Goal: Information Seeking & Learning: Learn about a topic

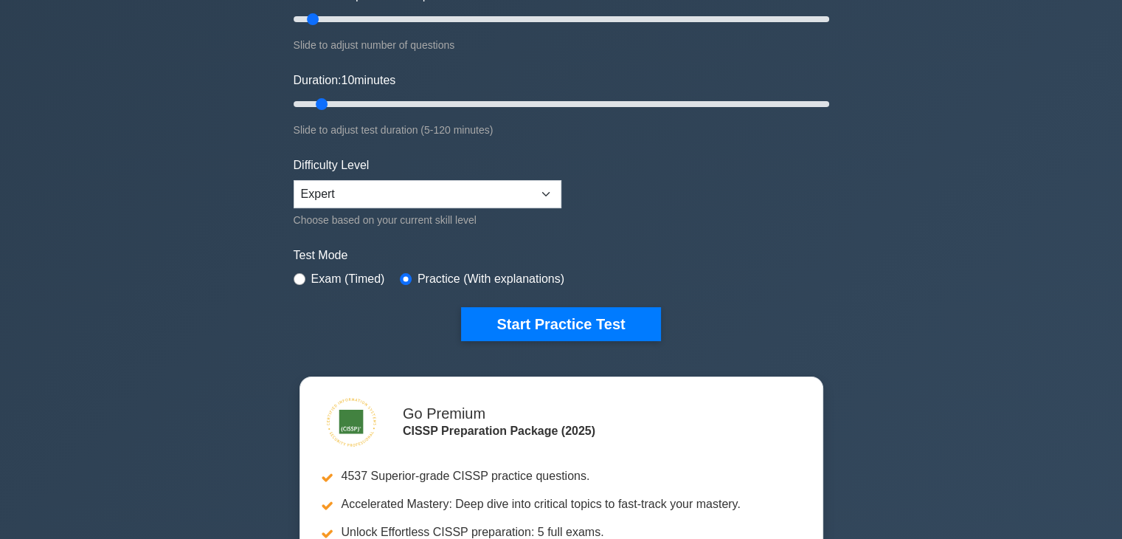
scroll to position [221, 0]
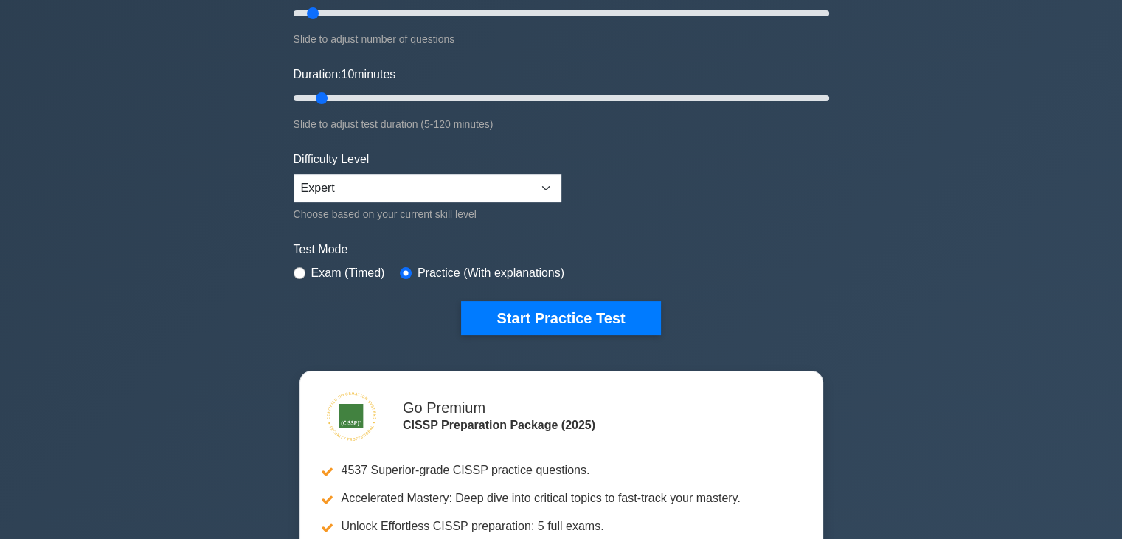
click at [552, 332] on div "CISSP Customize Your Next Practice Test Topics Security and Risk Management Ass…" at bounding box center [561, 98] width 553 height 545
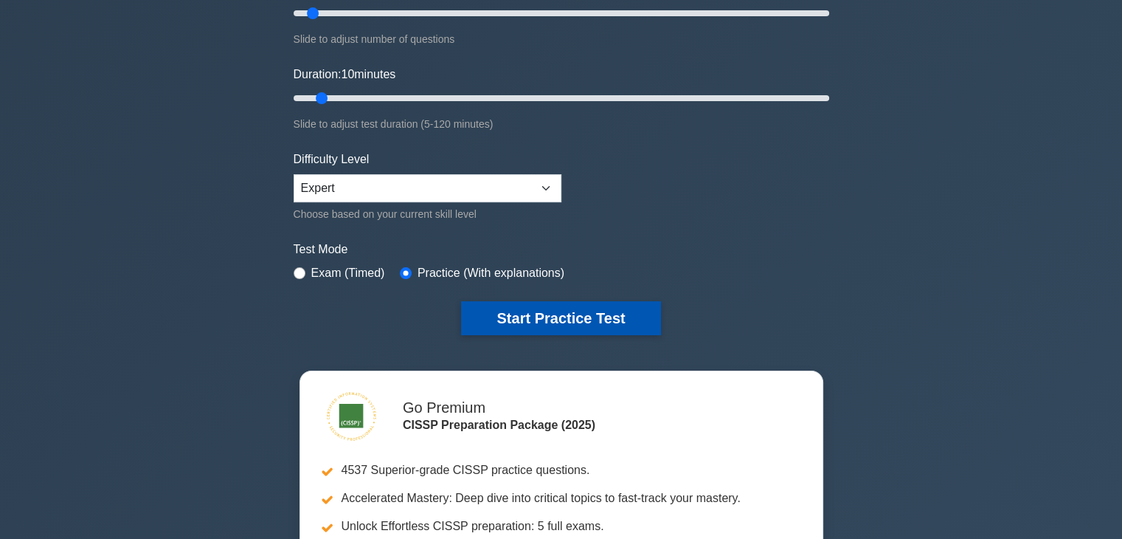
click at [567, 311] on button "Start Practice Test" at bounding box center [560, 318] width 199 height 34
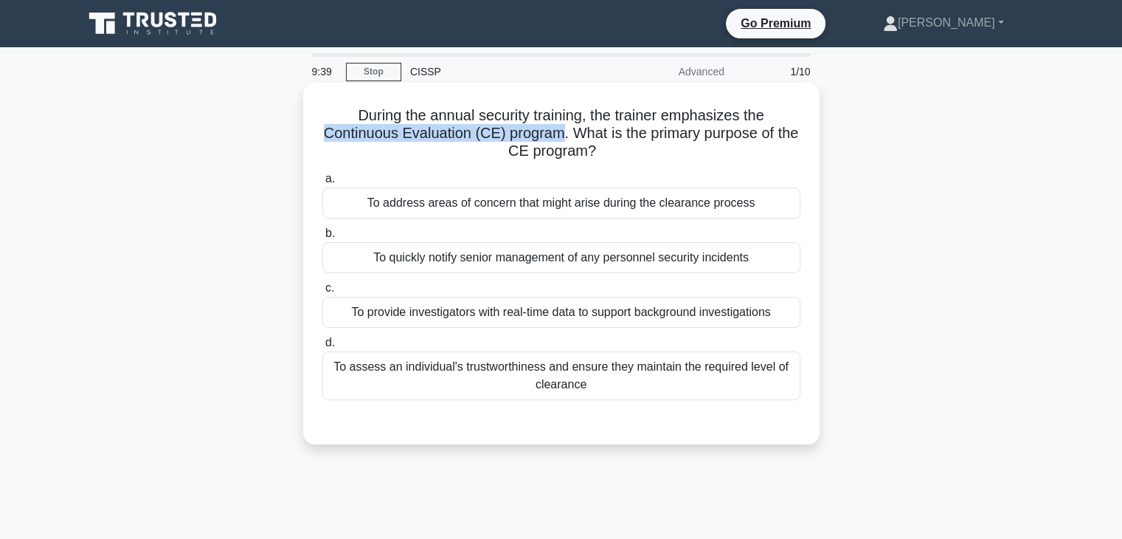
drag, startPoint x: 324, startPoint y: 132, endPoint x: 567, endPoint y: 142, distance: 243.7
click at [567, 142] on h5 "During the annual security training, the trainer emphasizes the Continuous Eval…" at bounding box center [561, 133] width 481 height 55
click at [493, 201] on div "To address areas of concern that might arise during the clearance process" at bounding box center [561, 202] width 478 height 31
click at [322, 184] on input "a. To address areas of concern that might arise during the clearance process" at bounding box center [322, 179] width 0 height 10
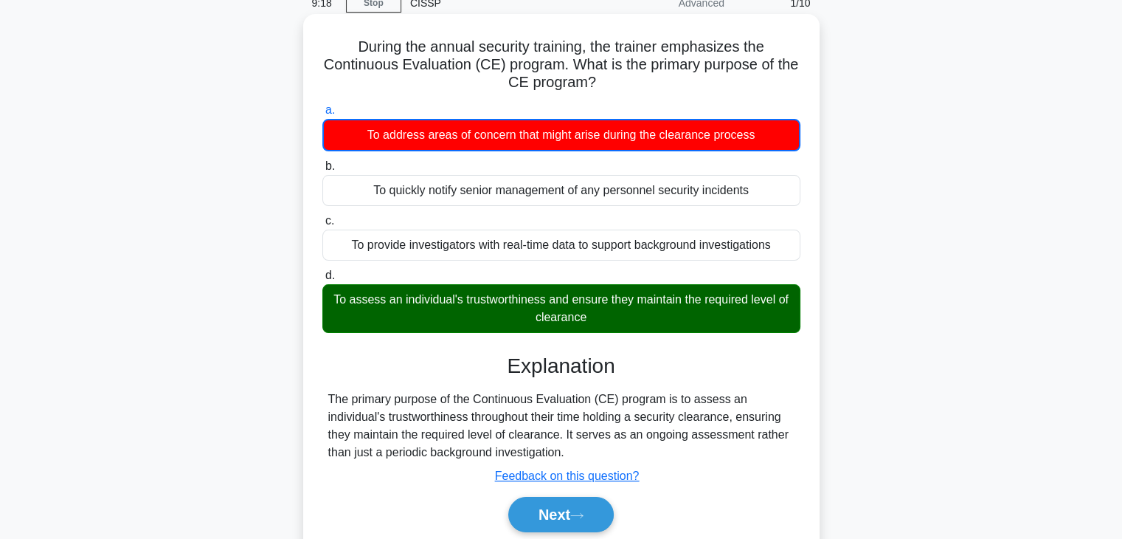
scroll to position [148, 0]
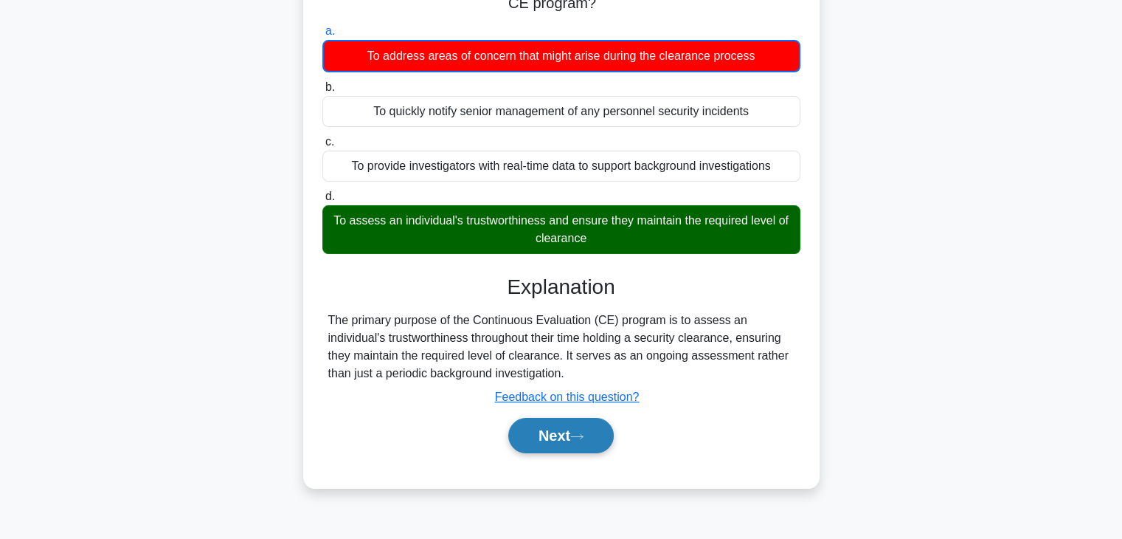
click at [593, 436] on button "Next" at bounding box center [561, 435] width 106 height 35
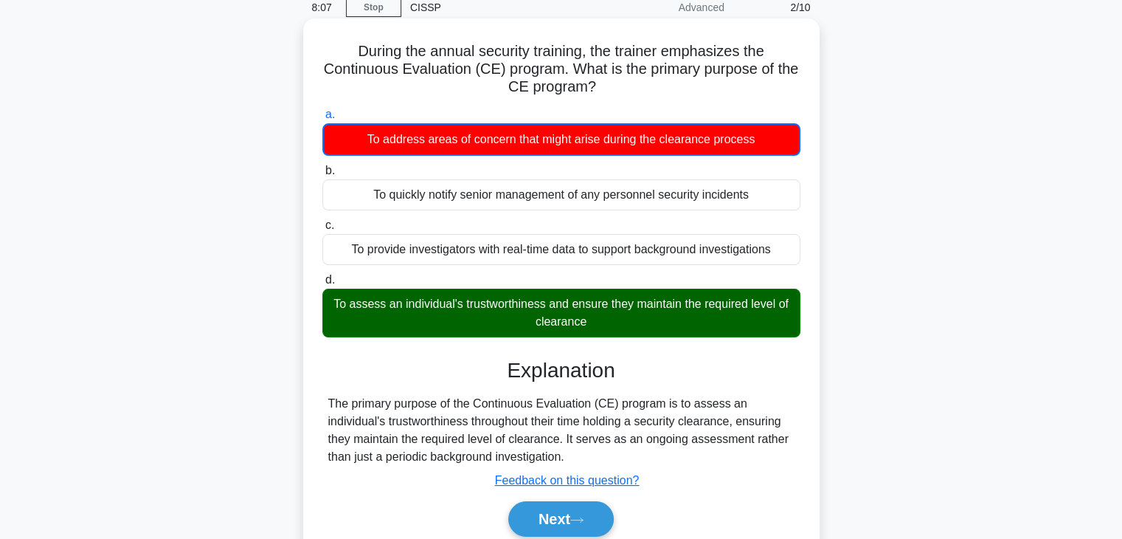
scroll to position [0, 0]
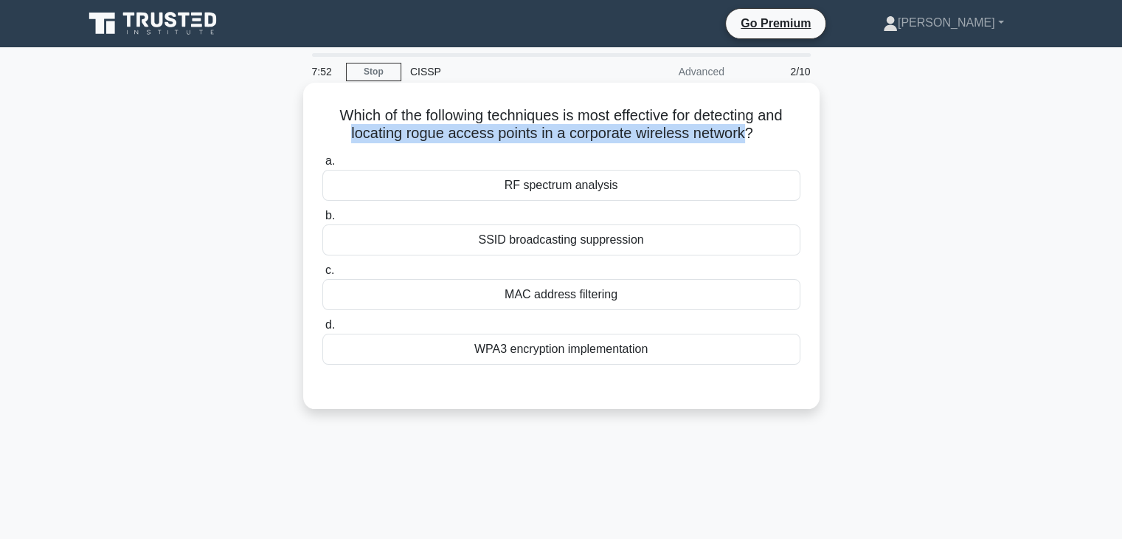
drag, startPoint x: 341, startPoint y: 130, endPoint x: 745, endPoint y: 134, distance: 404.4
click at [745, 134] on h5 "Which of the following techniques is most effective for detecting and locating …" at bounding box center [561, 124] width 481 height 37
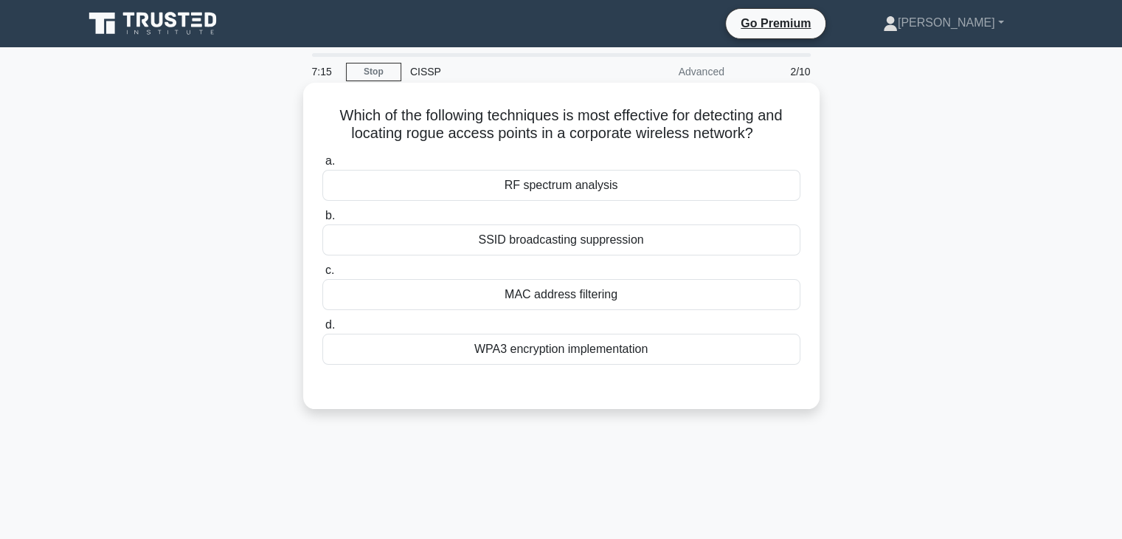
click at [579, 287] on div "MAC address filtering" at bounding box center [561, 294] width 478 height 31
click at [322, 275] on input "c. MAC address filtering" at bounding box center [322, 271] width 0 height 10
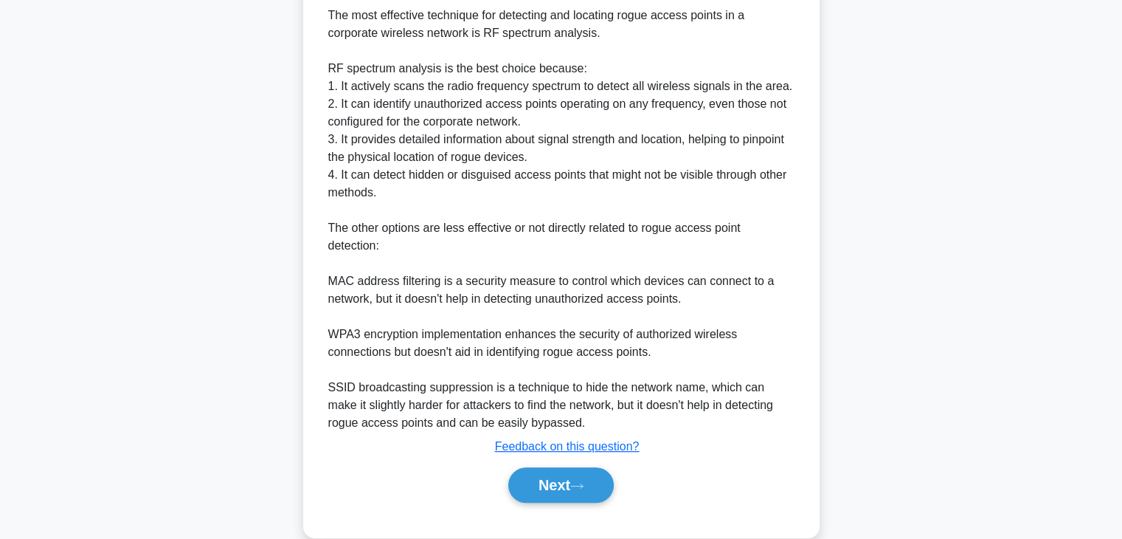
scroll to position [443, 0]
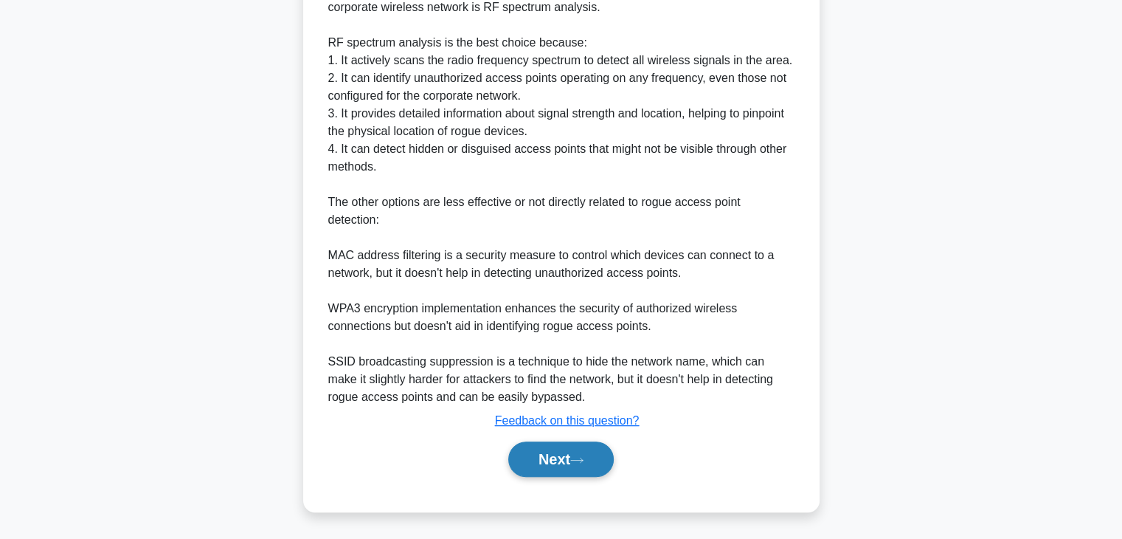
click at [576, 469] on button "Next" at bounding box center [561, 458] width 106 height 35
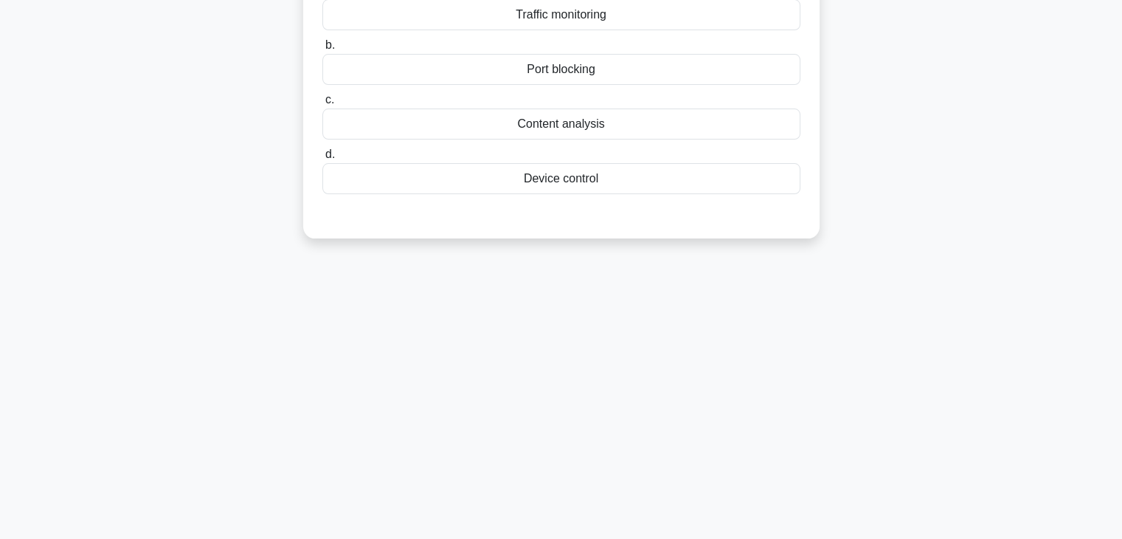
scroll to position [38, 0]
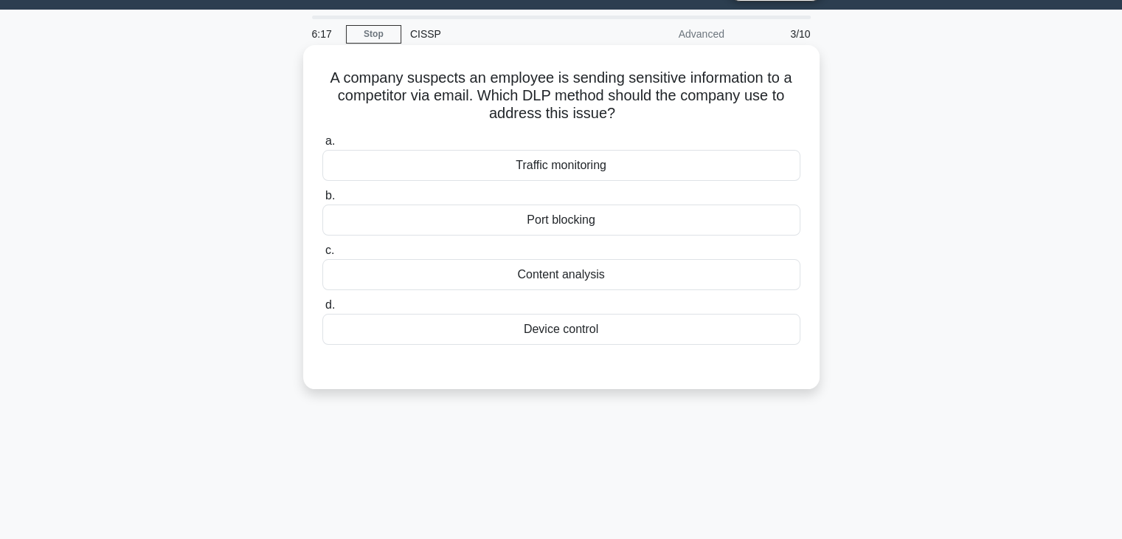
click at [393, 272] on div "Content analysis" at bounding box center [561, 274] width 478 height 31
click at [322, 255] on input "c. Content analysis" at bounding box center [322, 251] width 0 height 10
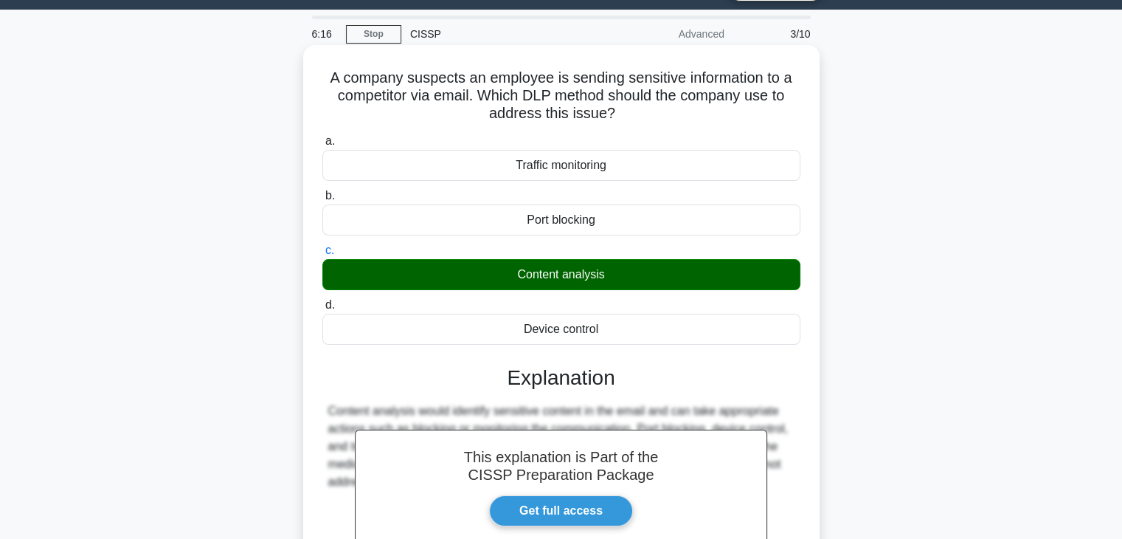
scroll to position [259, 0]
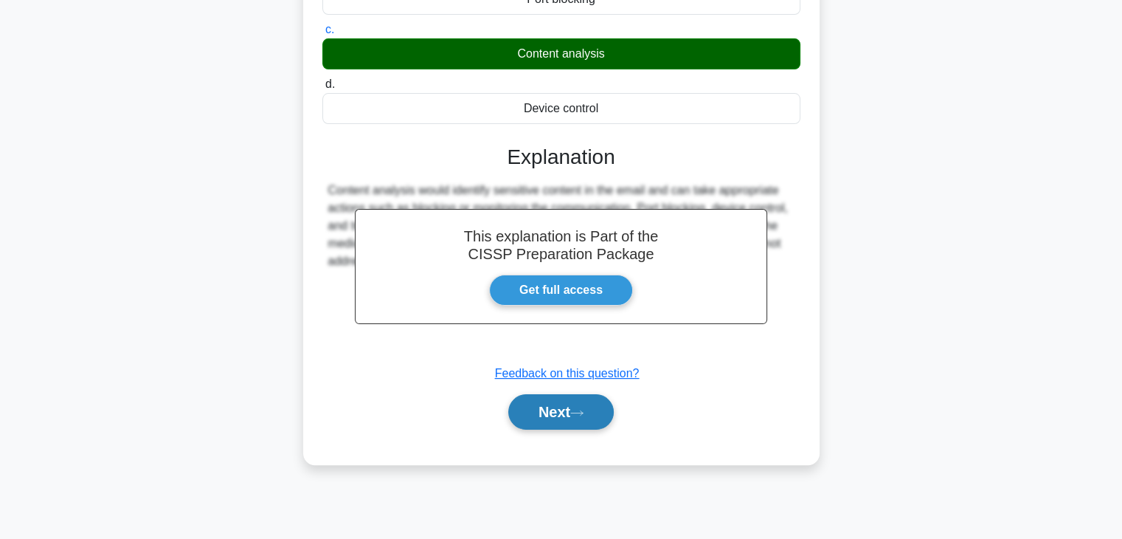
click at [561, 405] on button "Next" at bounding box center [561, 411] width 106 height 35
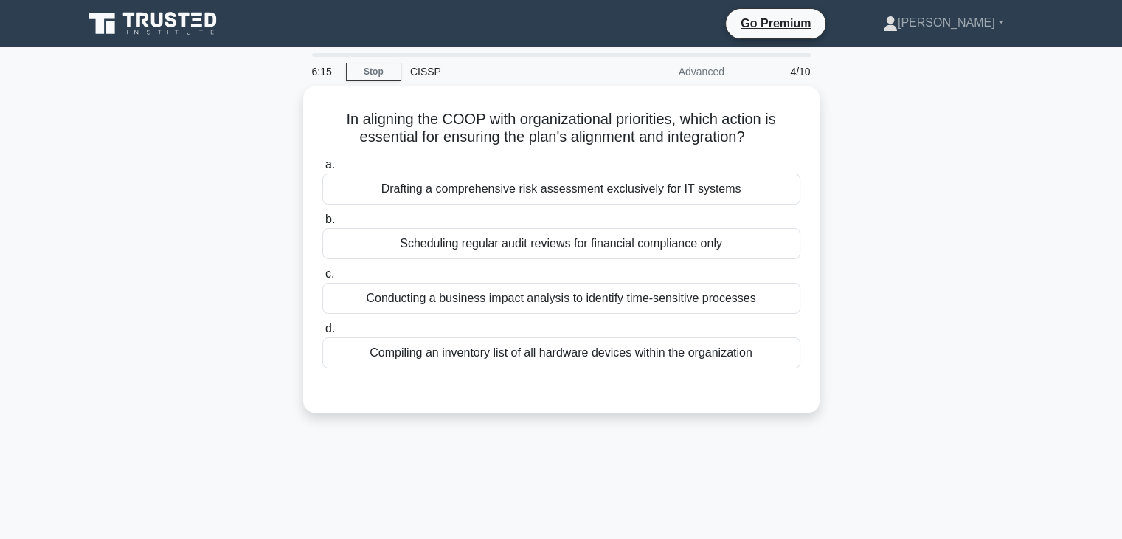
scroll to position [0, 0]
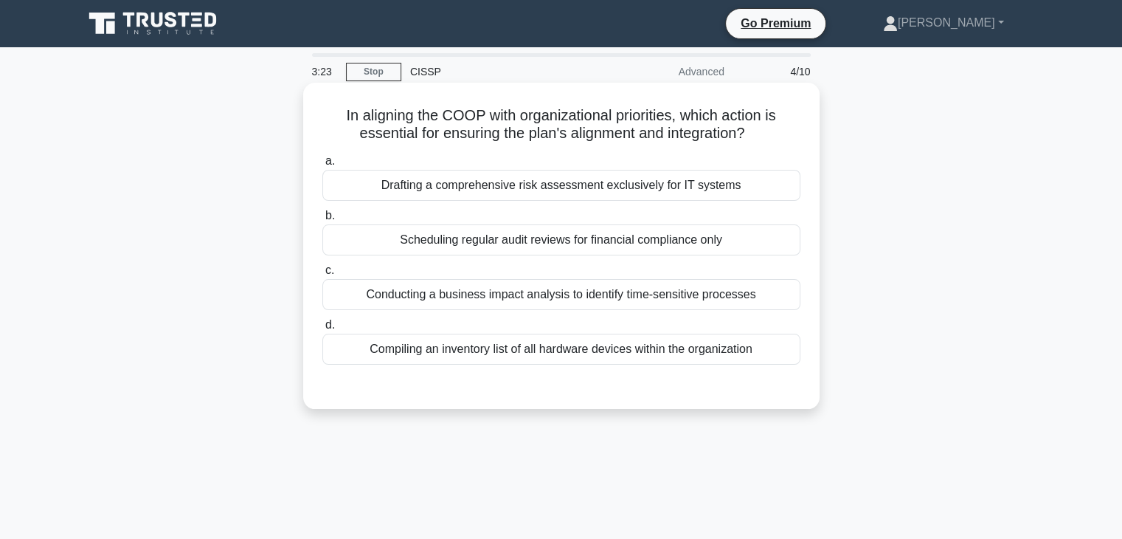
click at [516, 288] on div "Conducting a business impact analysis to identify time-sensitive processes" at bounding box center [561, 294] width 478 height 31
click at [322, 275] on input "c. Conducting a business impact analysis to identify time-sensitive processes" at bounding box center [322, 271] width 0 height 10
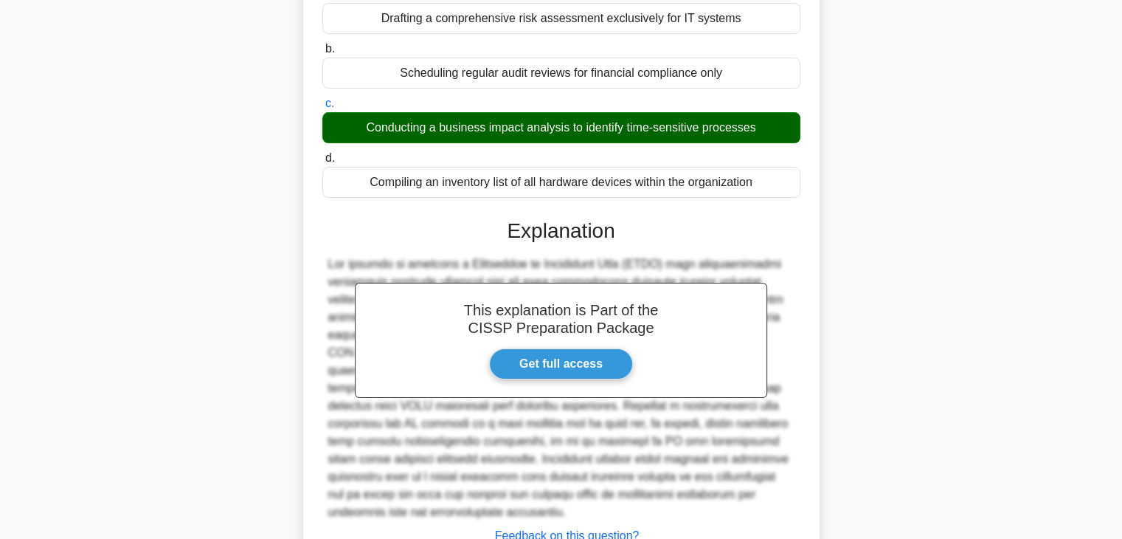
scroll to position [282, 0]
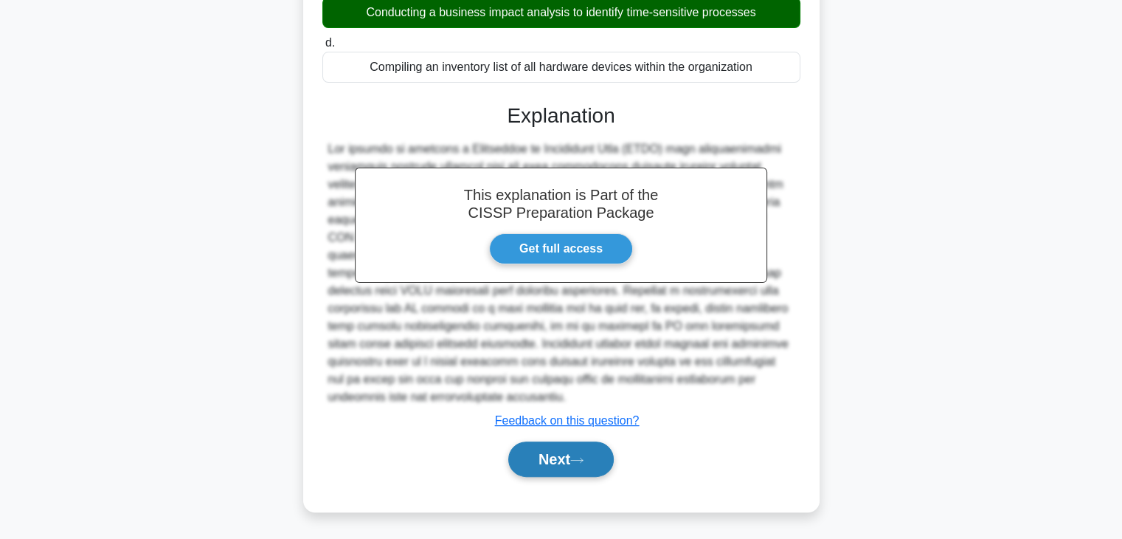
click at [551, 452] on button "Next" at bounding box center [561, 458] width 106 height 35
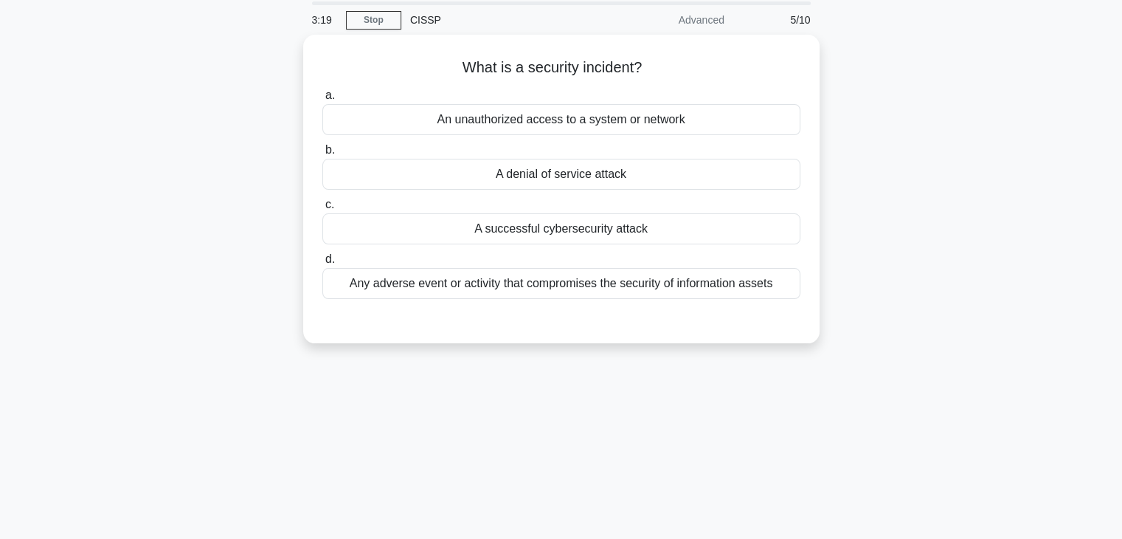
scroll to position [38, 0]
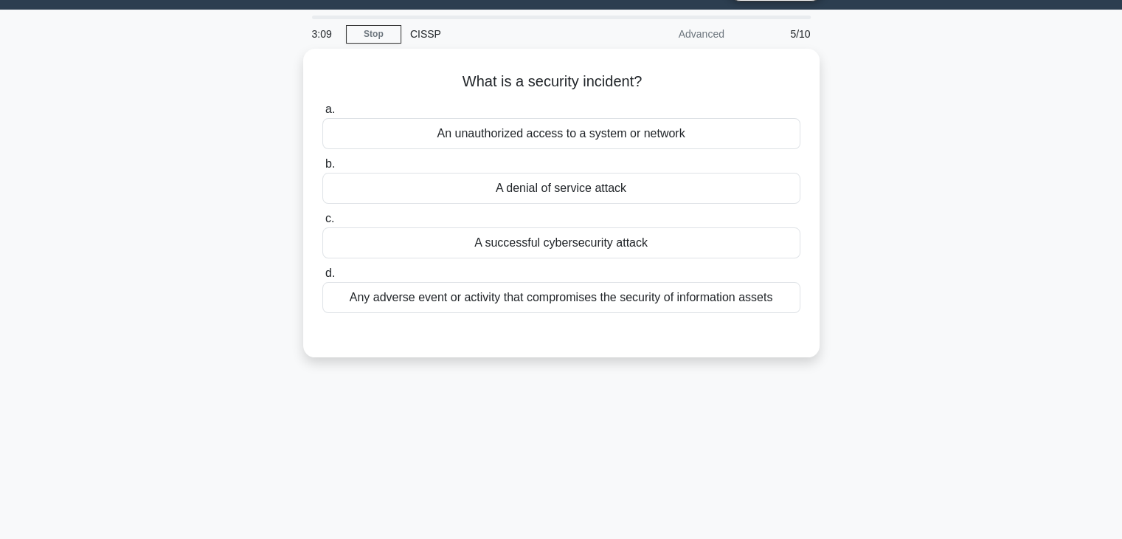
click at [428, 283] on div "Any adverse event or activity that compromises the security of information asse…" at bounding box center [561, 297] width 478 height 31
click at [322, 278] on input "d. Any adverse event or activity that compromises the security of information a…" at bounding box center [322, 274] width 0 height 10
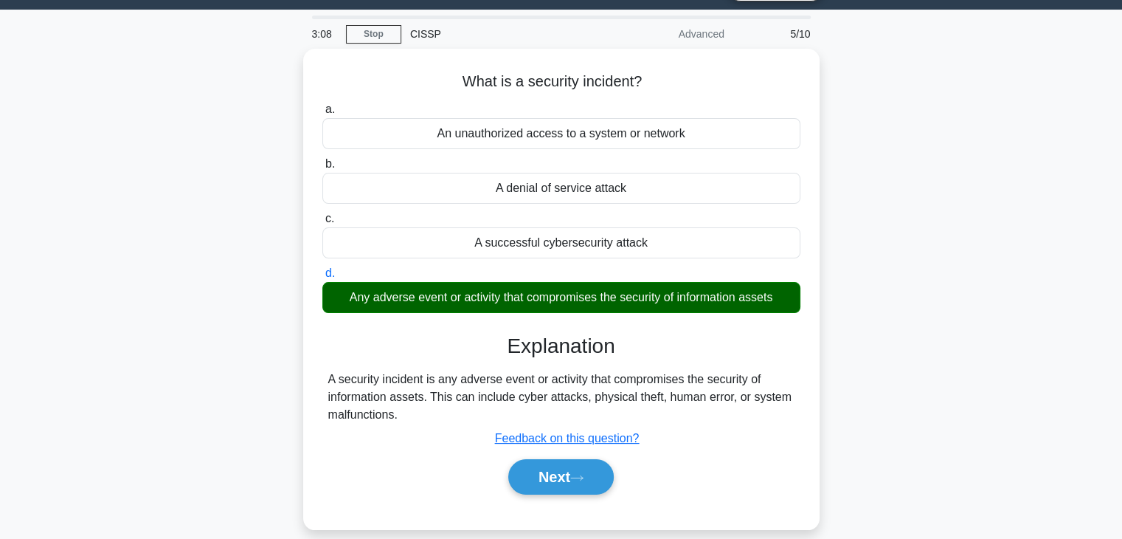
scroll to position [259, 0]
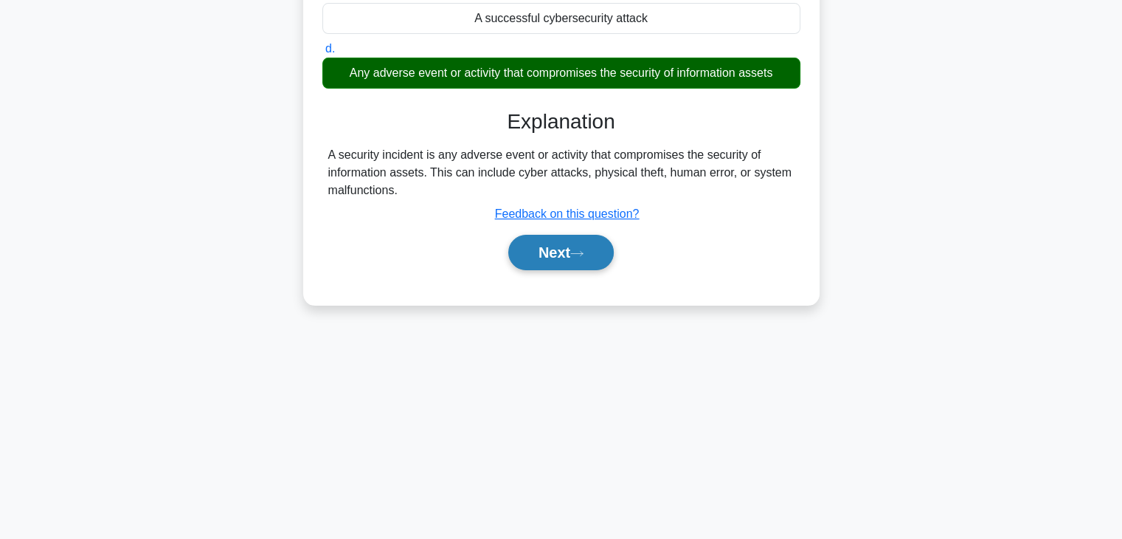
click at [556, 256] on button "Next" at bounding box center [561, 252] width 106 height 35
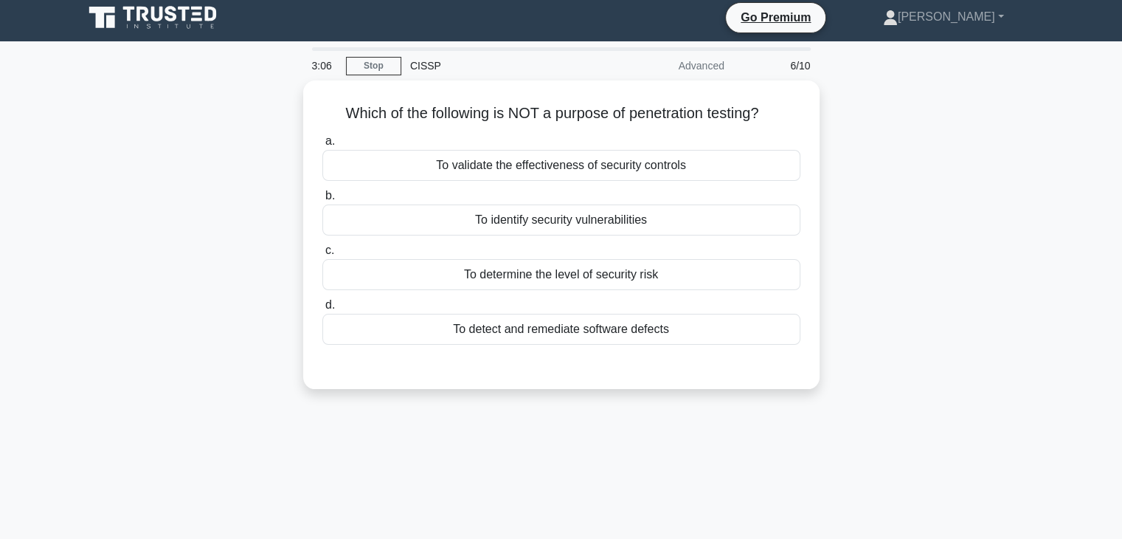
scroll to position [0, 0]
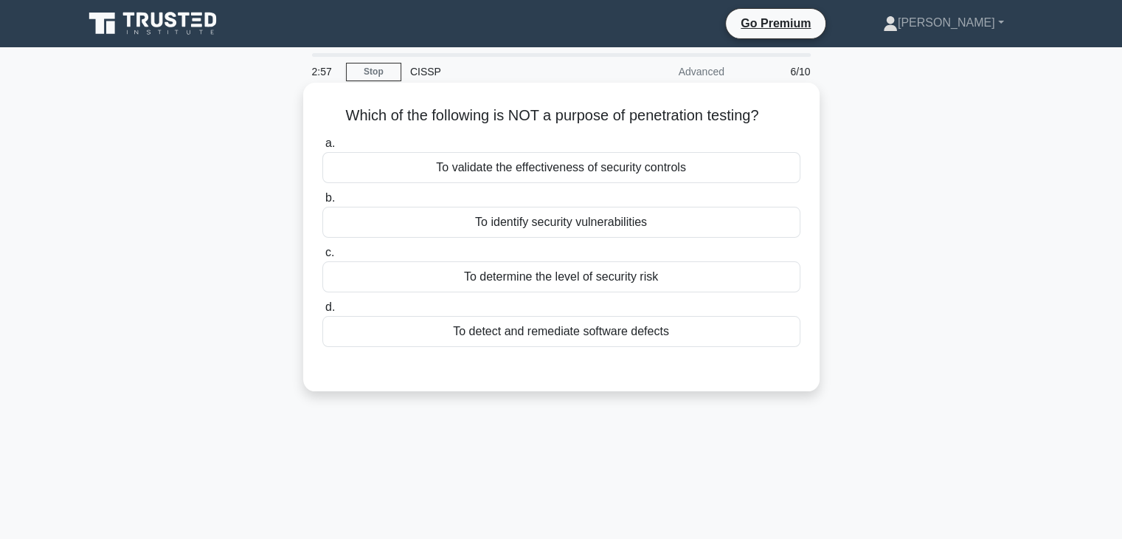
click at [551, 276] on div "To determine the level of security risk" at bounding box center [561, 276] width 478 height 31
click at [322, 258] on input "c. To determine the level of security risk" at bounding box center [322, 253] width 0 height 10
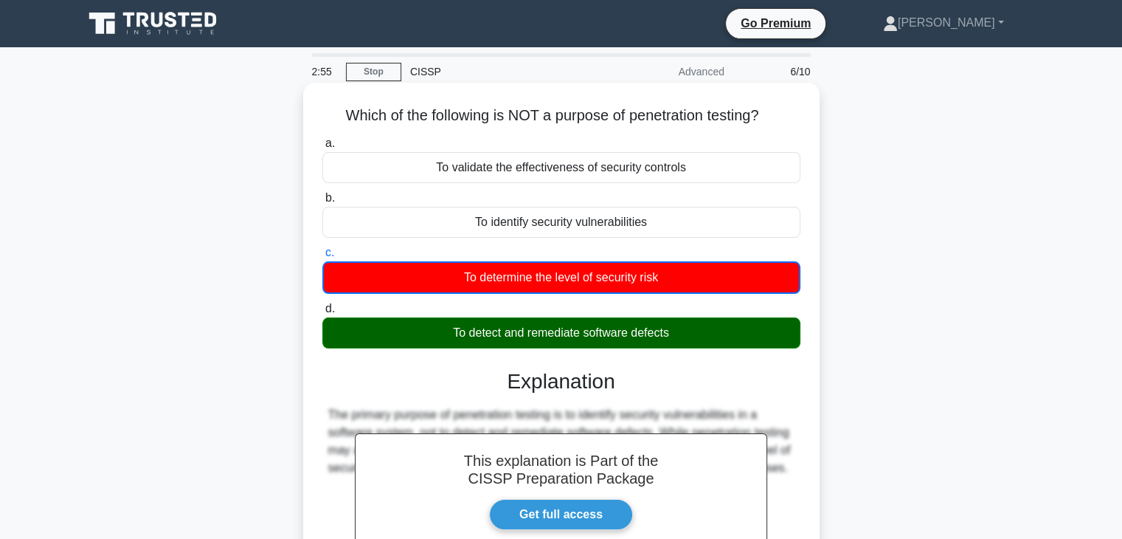
scroll to position [259, 0]
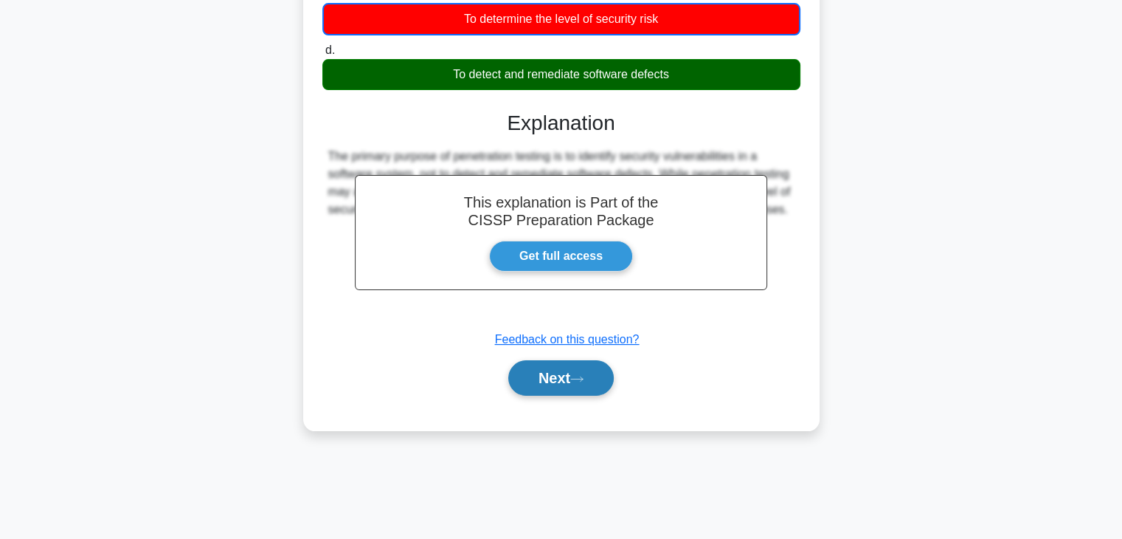
click at [540, 376] on button "Next" at bounding box center [561, 377] width 106 height 35
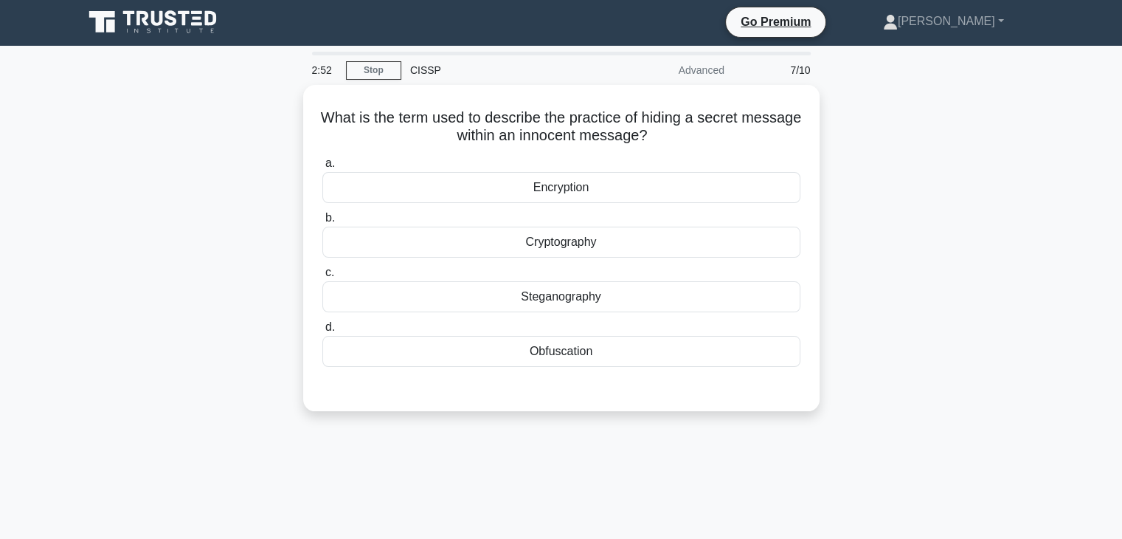
scroll to position [0, 0]
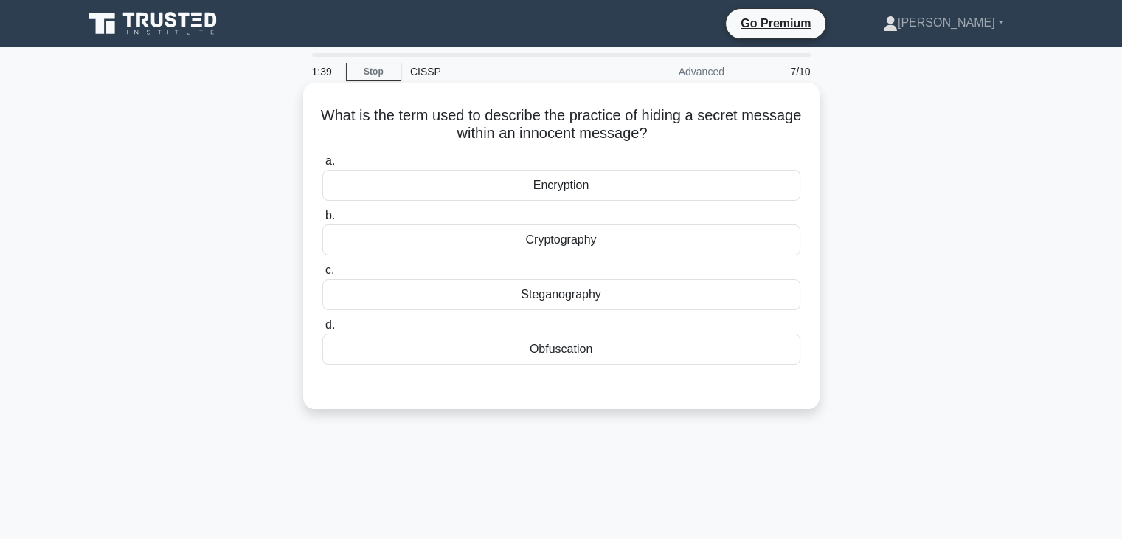
click at [463, 291] on div "Steganography" at bounding box center [561, 294] width 478 height 31
click at [322, 275] on input "c. Steganography" at bounding box center [322, 271] width 0 height 10
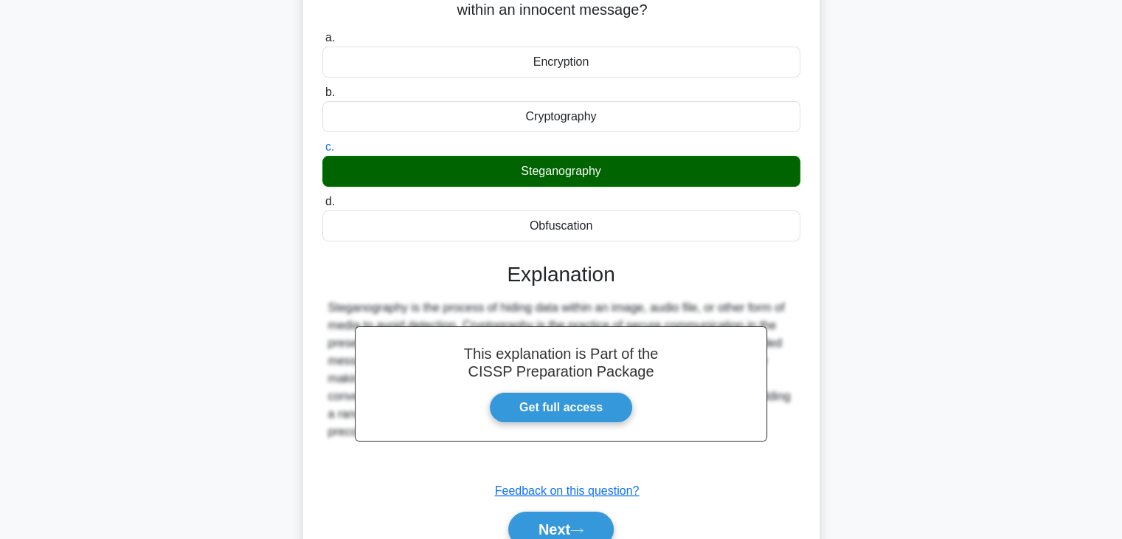
scroll to position [259, 0]
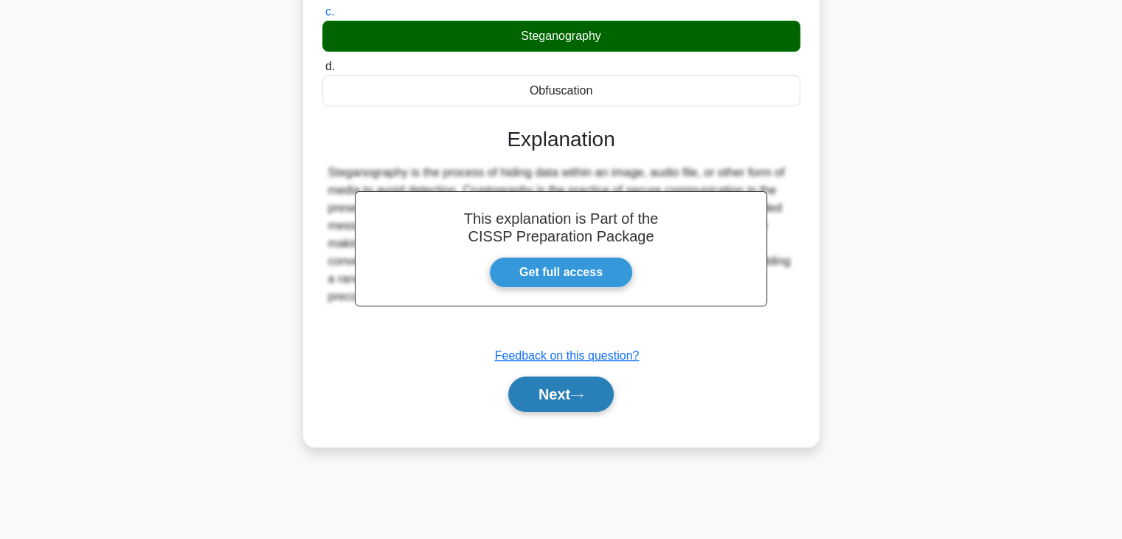
click at [549, 384] on button "Next" at bounding box center [561, 393] width 106 height 35
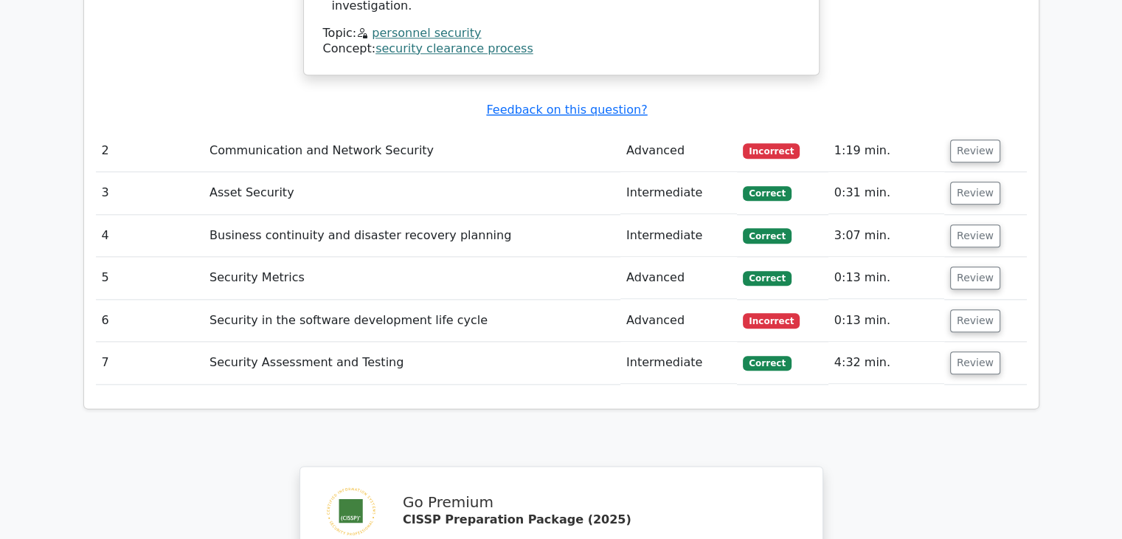
scroll to position [1992, 0]
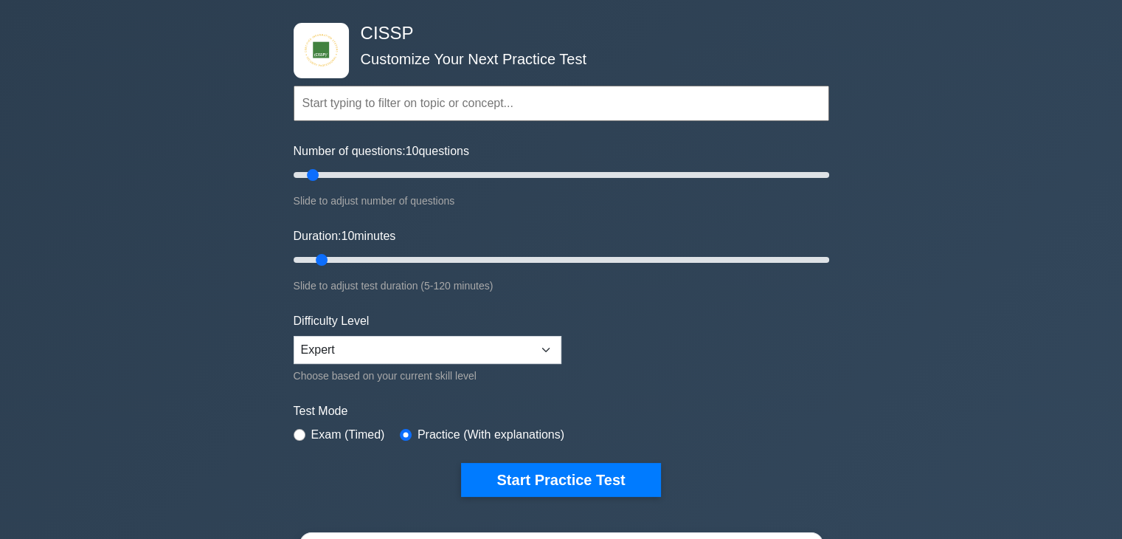
scroll to position [148, 0]
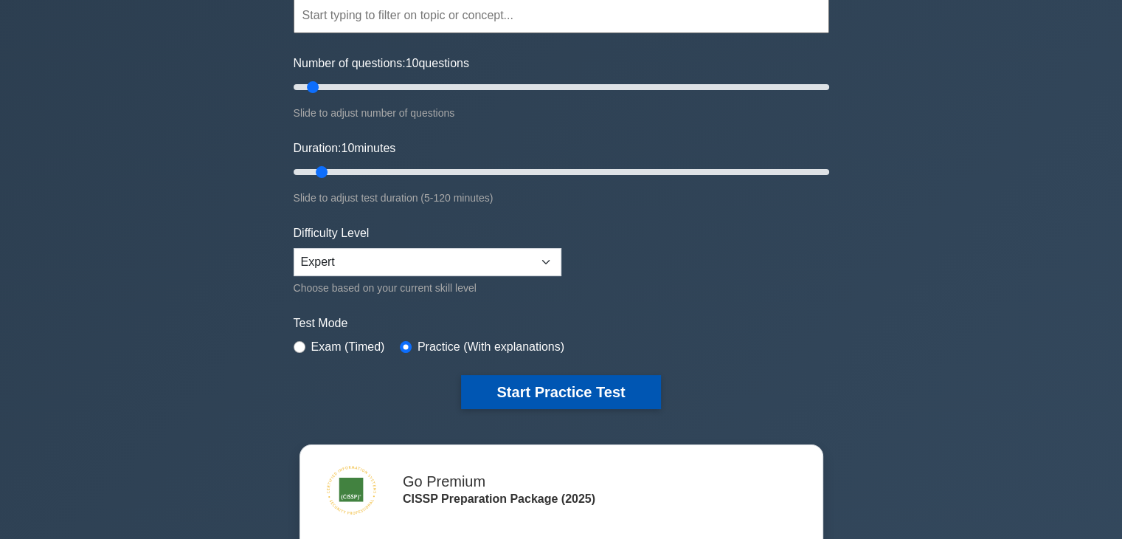
click at [616, 388] on button "Start Practice Test" at bounding box center [560, 392] width 199 height 34
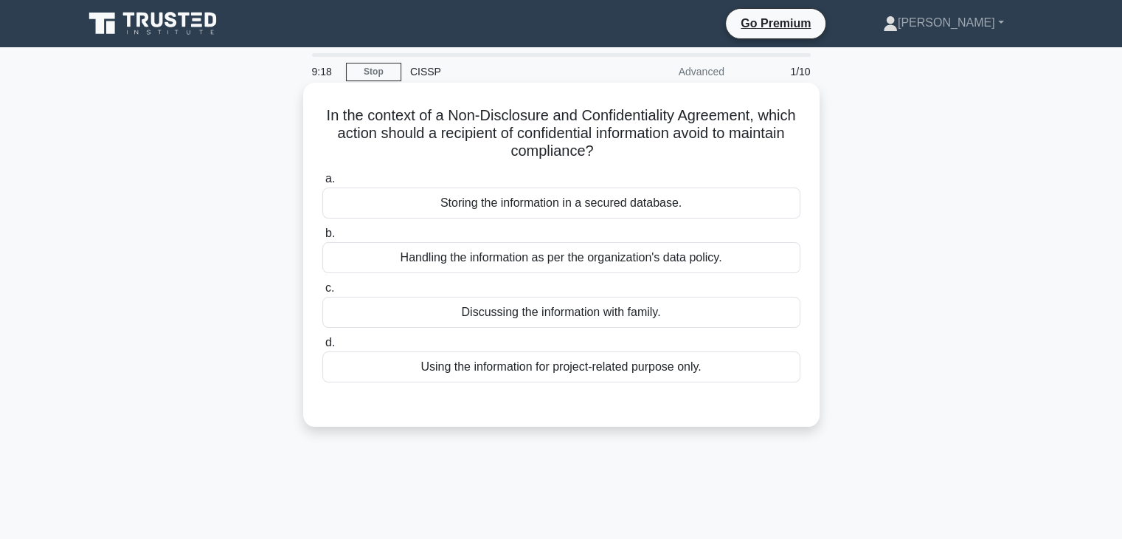
click at [740, 253] on div "Handling the information as per the organization's data policy." at bounding box center [561, 257] width 478 height 31
click at [322, 238] on input "b. Handling the information as per the organization's data policy." at bounding box center [322, 234] width 0 height 10
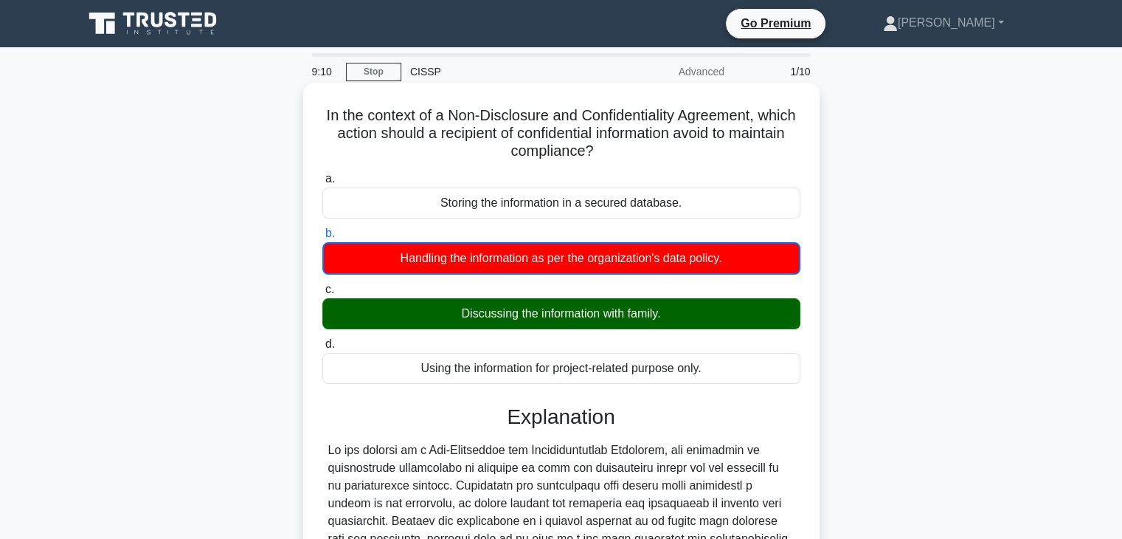
scroll to position [259, 0]
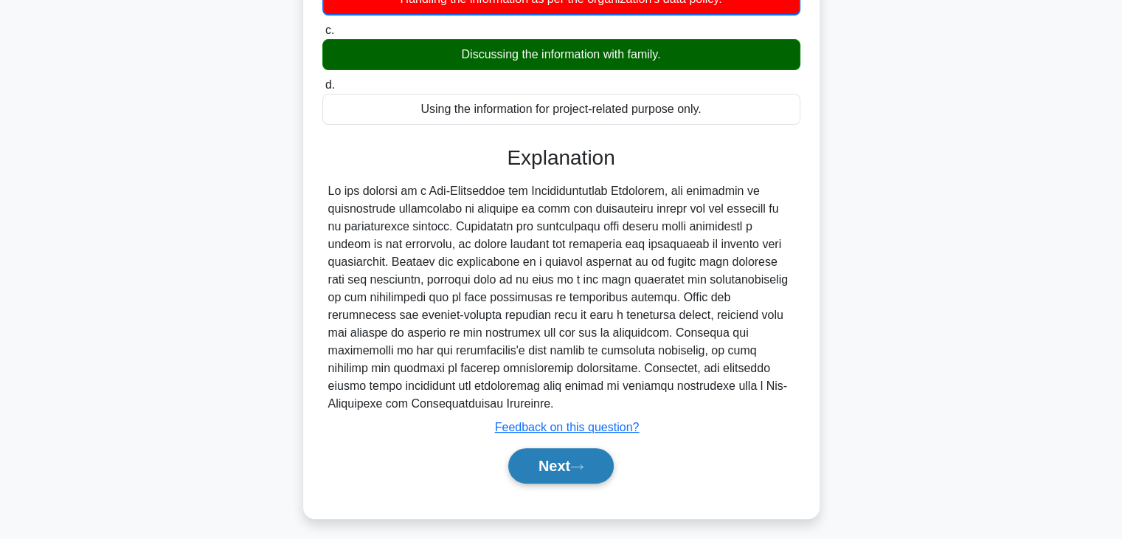
click at [593, 448] on button "Next" at bounding box center [561, 465] width 106 height 35
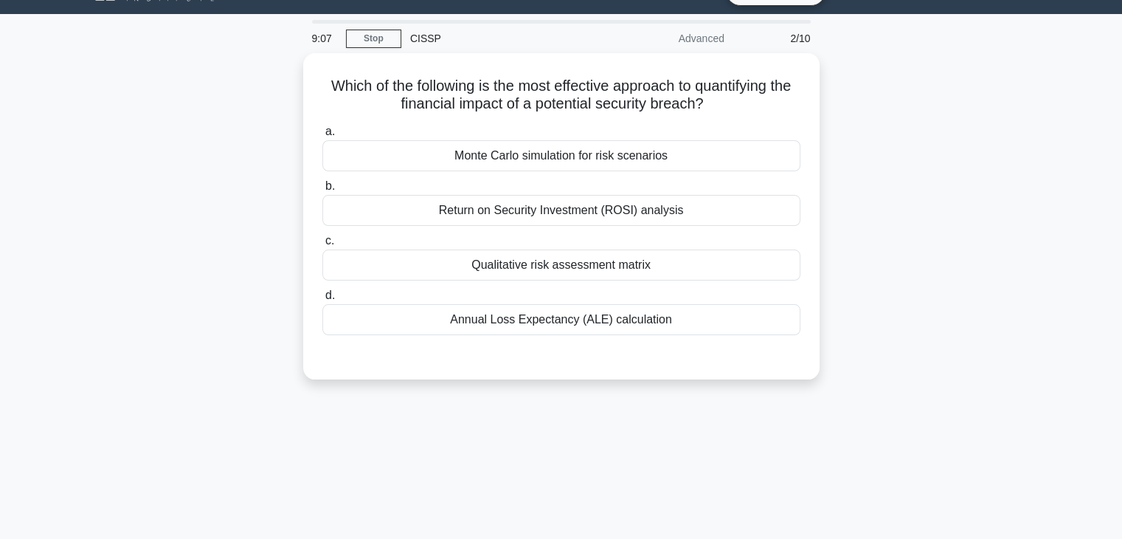
scroll to position [0, 0]
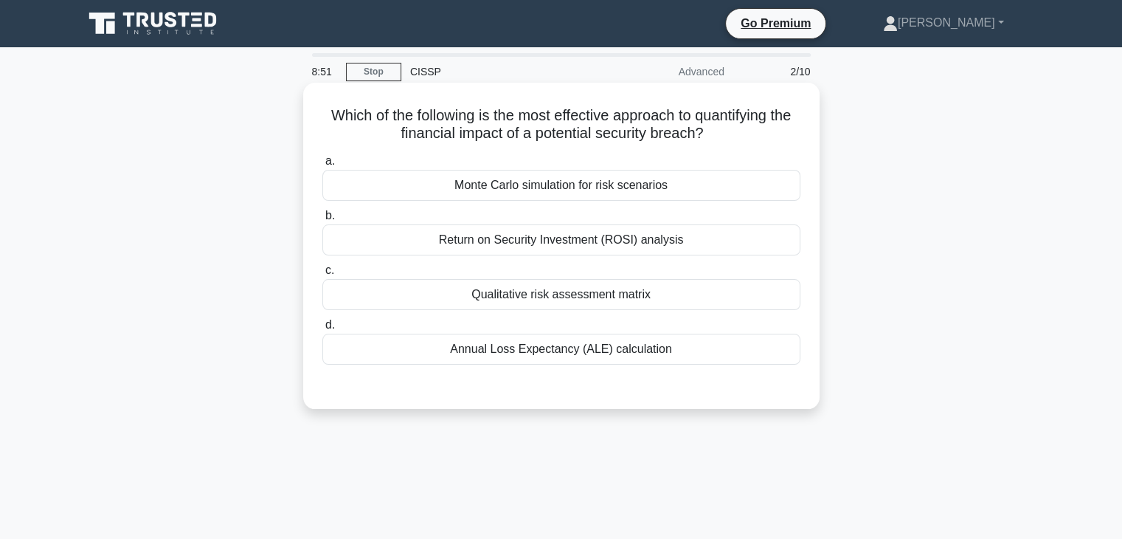
click at [418, 351] on div "Annual Loss Expectancy (ALE) calculation" at bounding box center [561, 349] width 478 height 31
click at [322, 330] on input "d. Annual Loss Expectancy (ALE) calculation" at bounding box center [322, 325] width 0 height 10
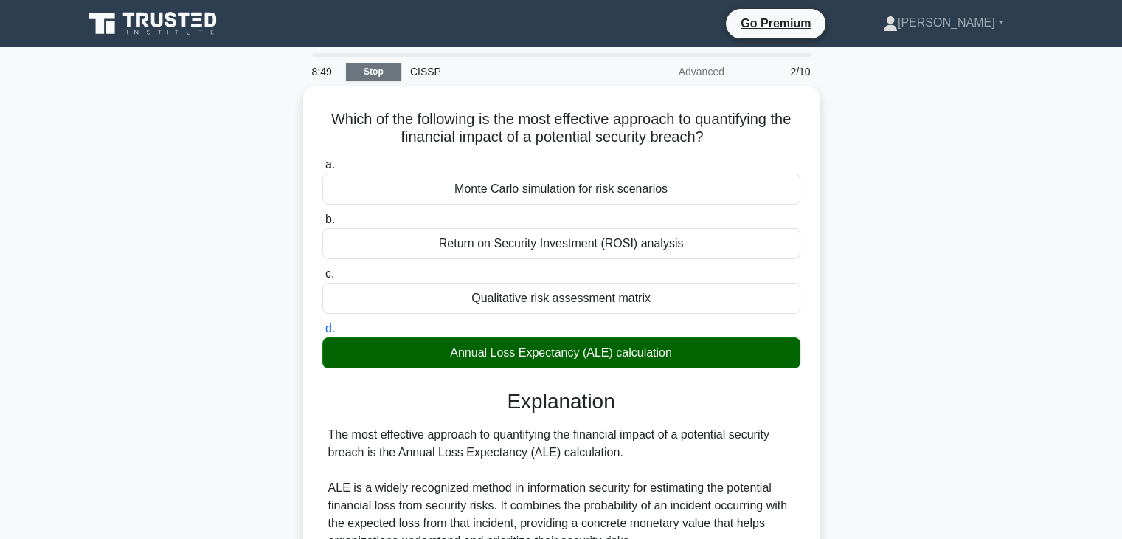
click at [368, 75] on link "Stop" at bounding box center [373, 72] width 55 height 18
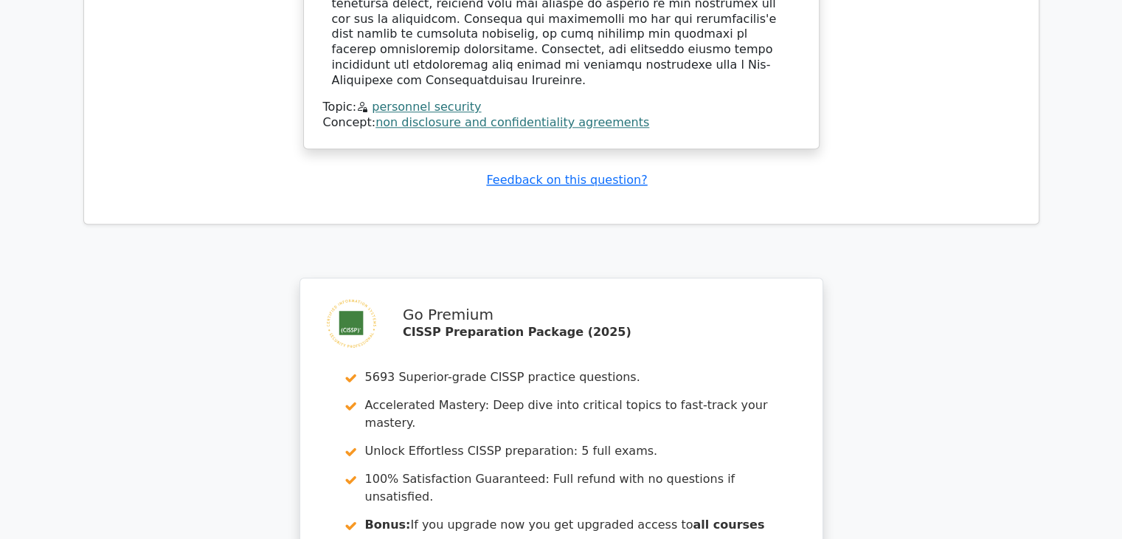
scroll to position [1771, 0]
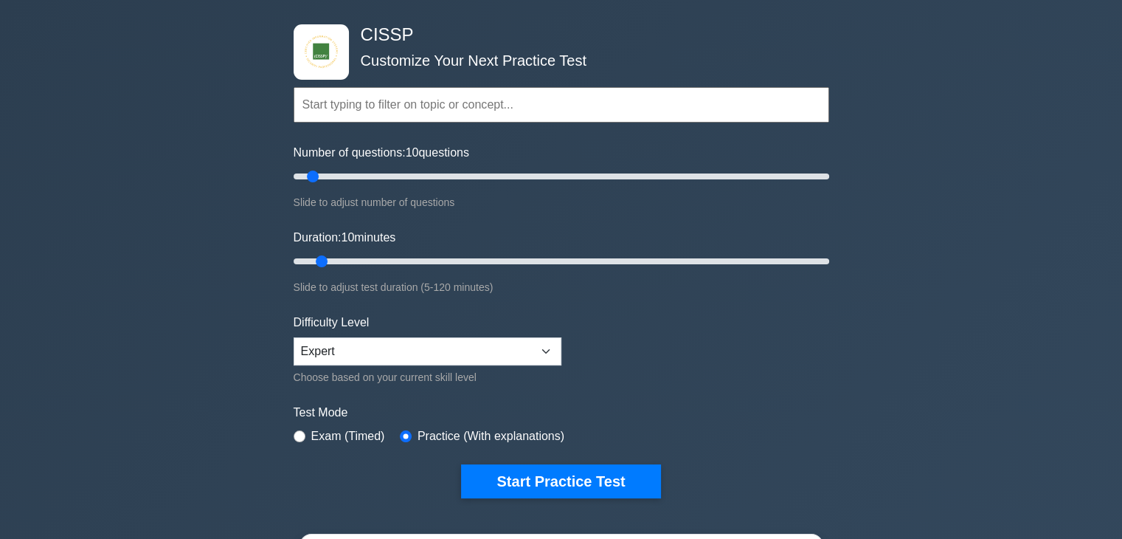
scroll to position [148, 0]
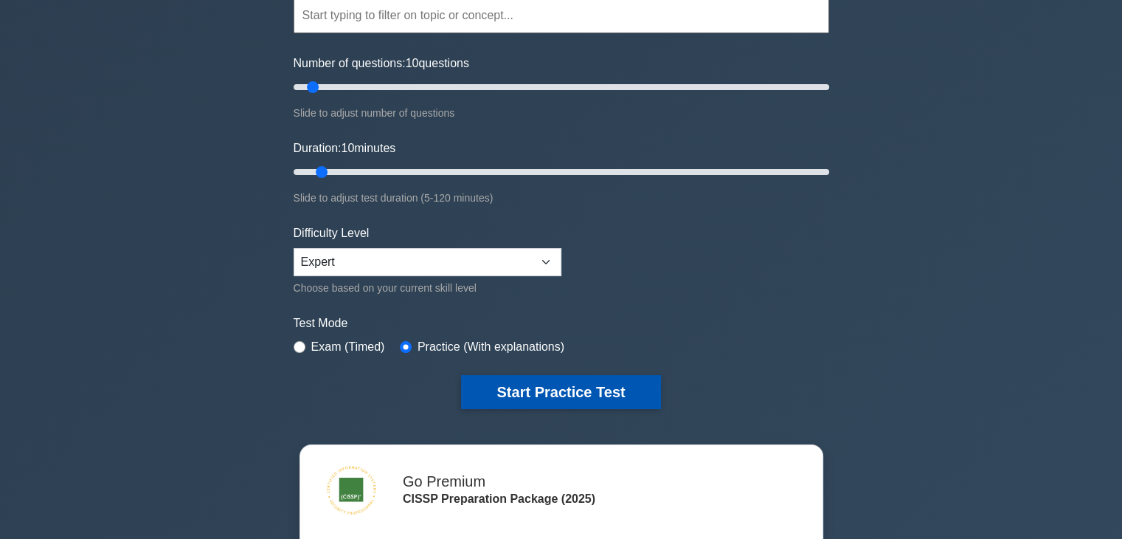
click at [573, 379] on button "Start Practice Test" at bounding box center [560, 392] width 199 height 34
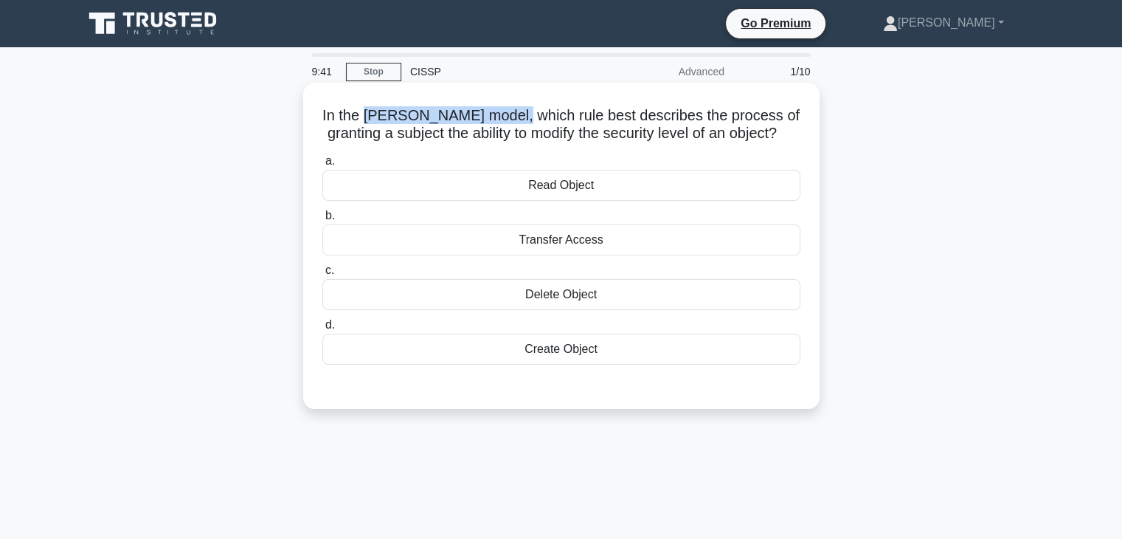
drag, startPoint x: 365, startPoint y: 112, endPoint x: 526, endPoint y: 112, distance: 161.6
click at [526, 112] on h5 "In the [PERSON_NAME] model, which rule best describes the process of granting a…" at bounding box center [561, 124] width 481 height 37
click at [478, 255] on div "Transfer Access" at bounding box center [561, 239] width 478 height 31
click at [322, 221] on input "b. Transfer Access" at bounding box center [322, 216] width 0 height 10
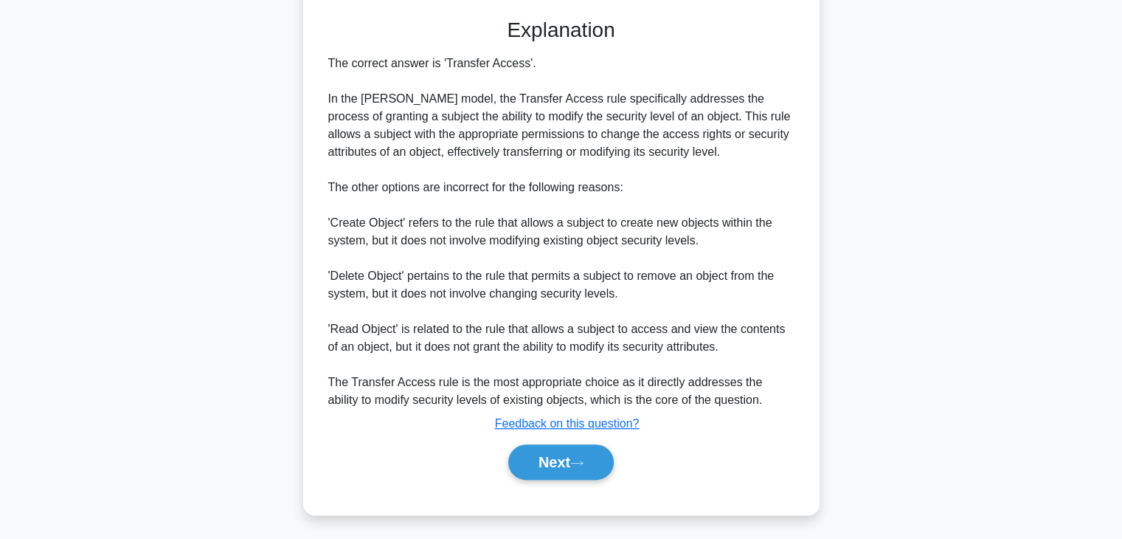
scroll to position [388, 0]
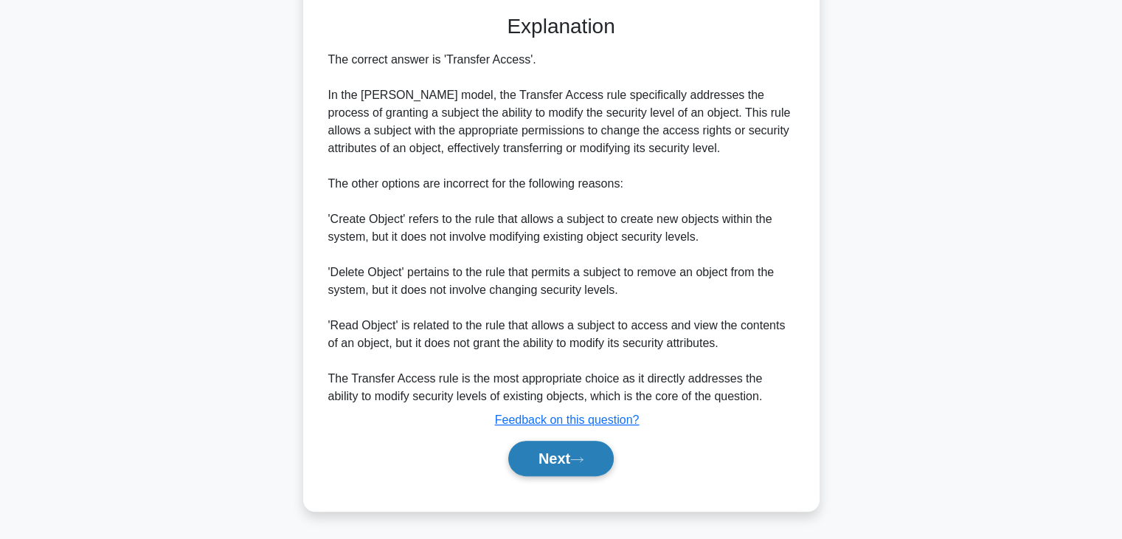
click at [584, 456] on icon at bounding box center [576, 459] width 13 height 8
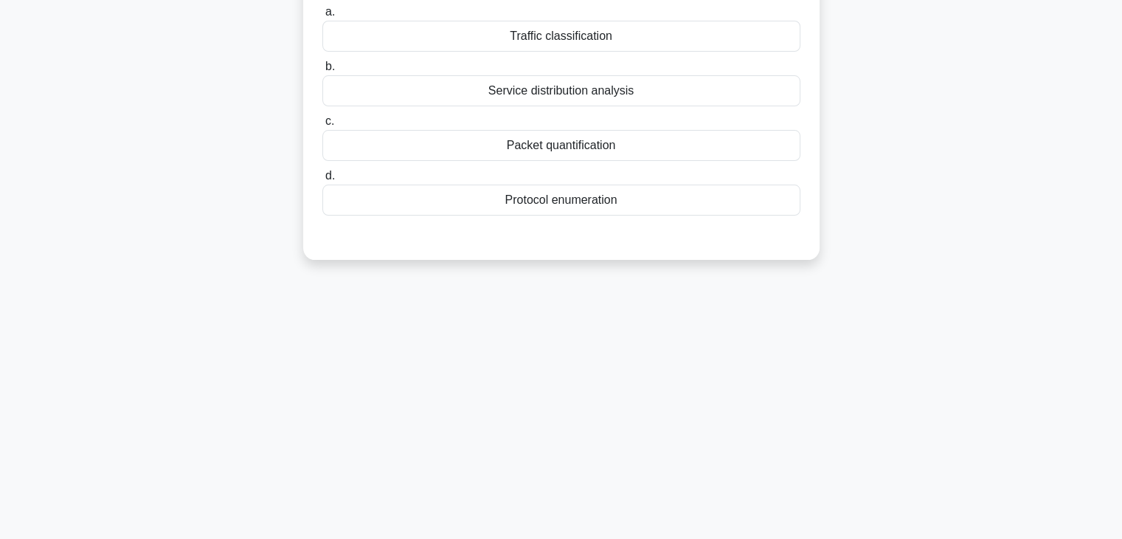
scroll to position [38, 0]
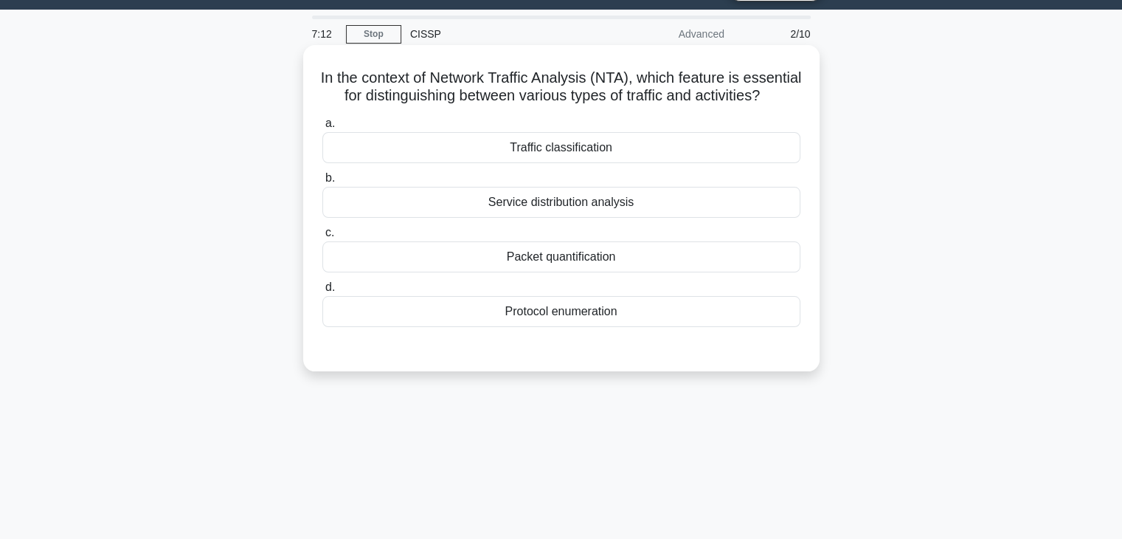
click at [596, 160] on div "Traffic classification" at bounding box center [561, 147] width 478 height 31
click at [322, 128] on input "a. Traffic classification" at bounding box center [322, 124] width 0 height 10
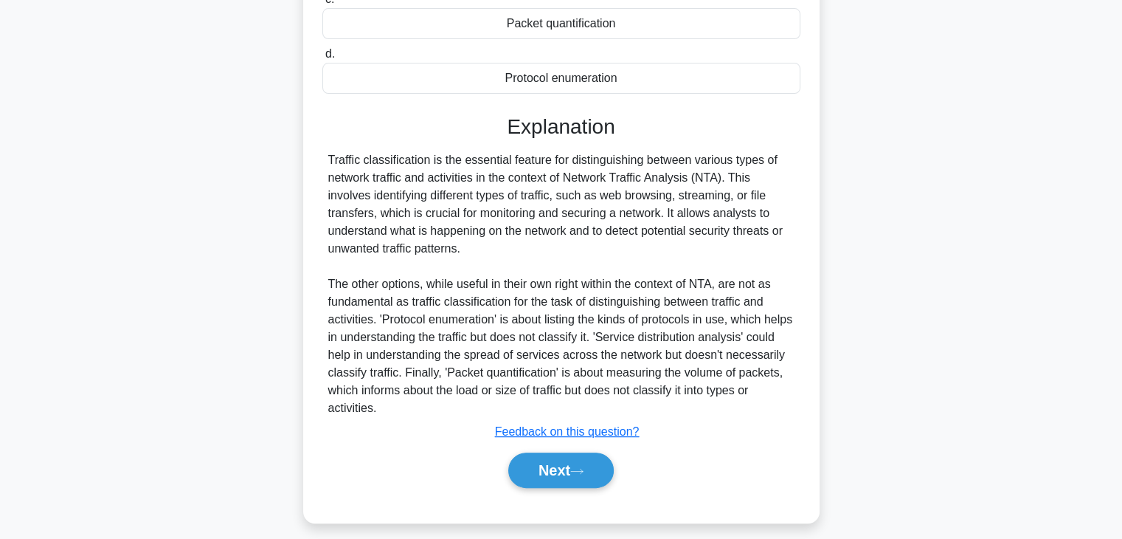
scroll to position [300, 0]
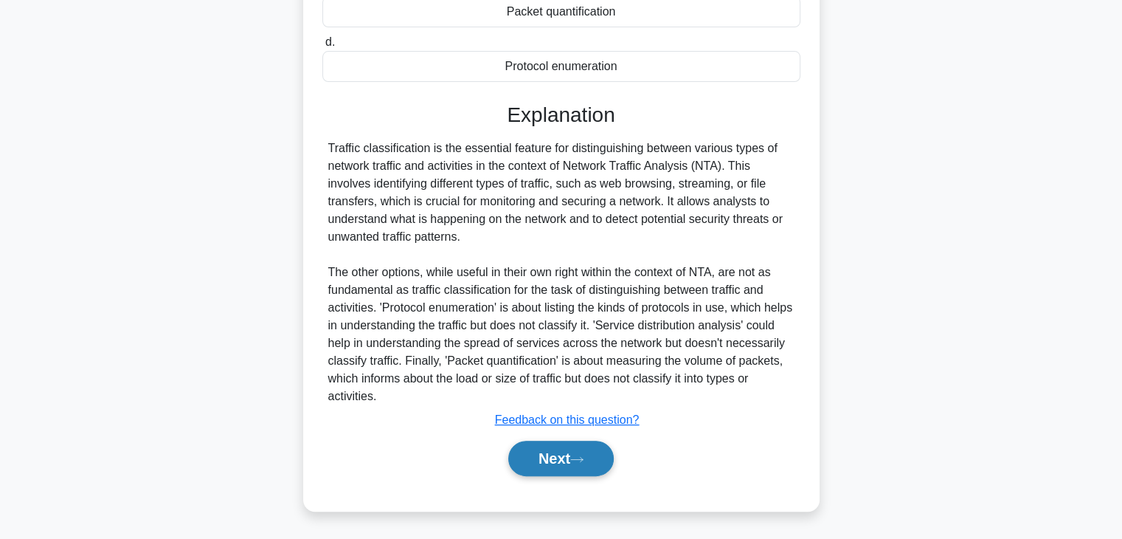
click at [567, 468] on button "Next" at bounding box center [561, 458] width 106 height 35
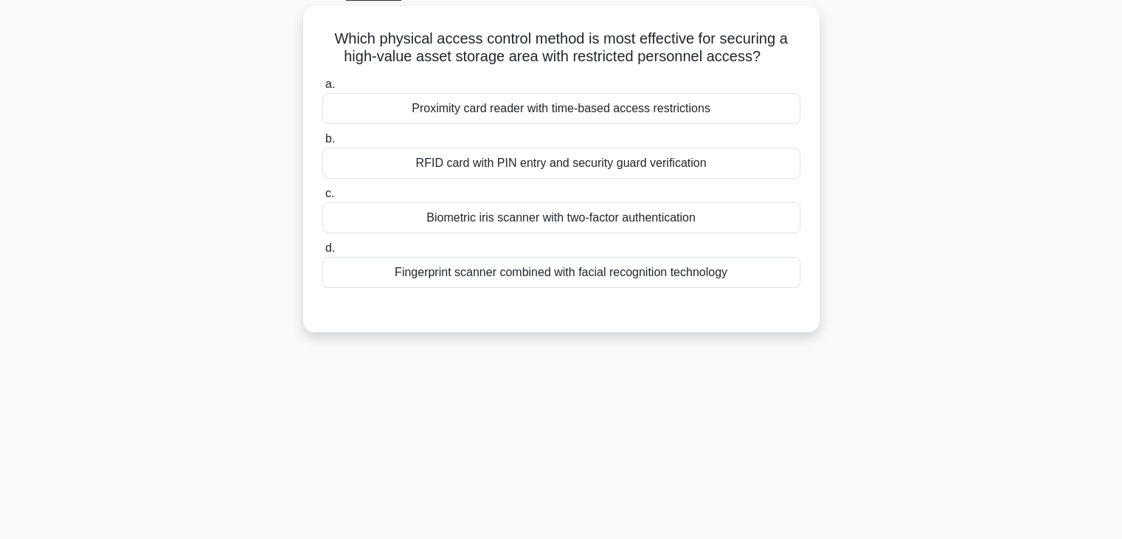
scroll to position [38, 0]
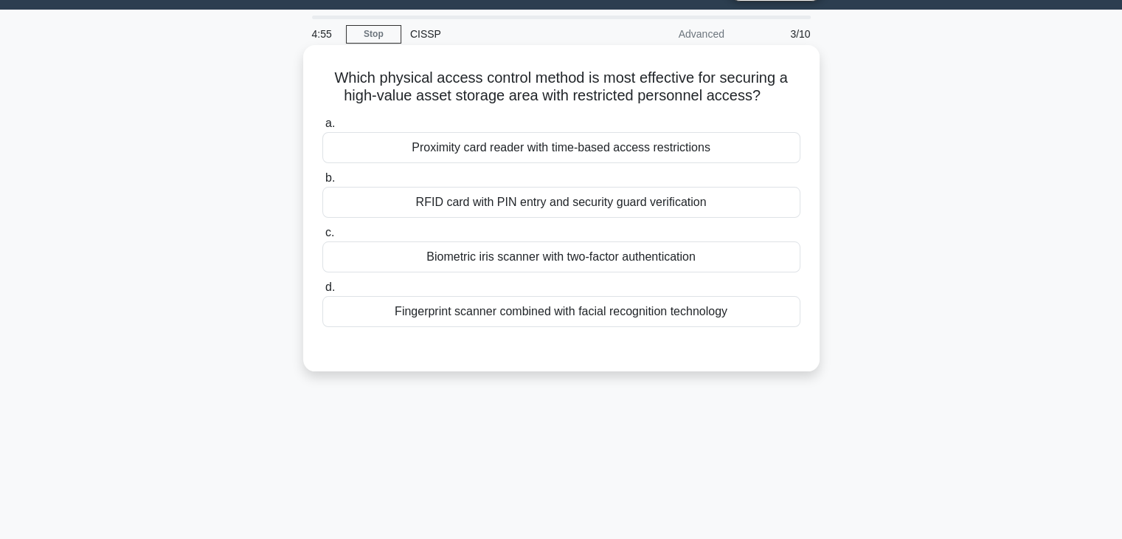
click at [588, 264] on div "Biometric iris scanner with two-factor authentication" at bounding box center [561, 256] width 478 height 31
click at [322, 238] on input "c. Biometric iris scanner with two-factor authentication" at bounding box center [322, 233] width 0 height 10
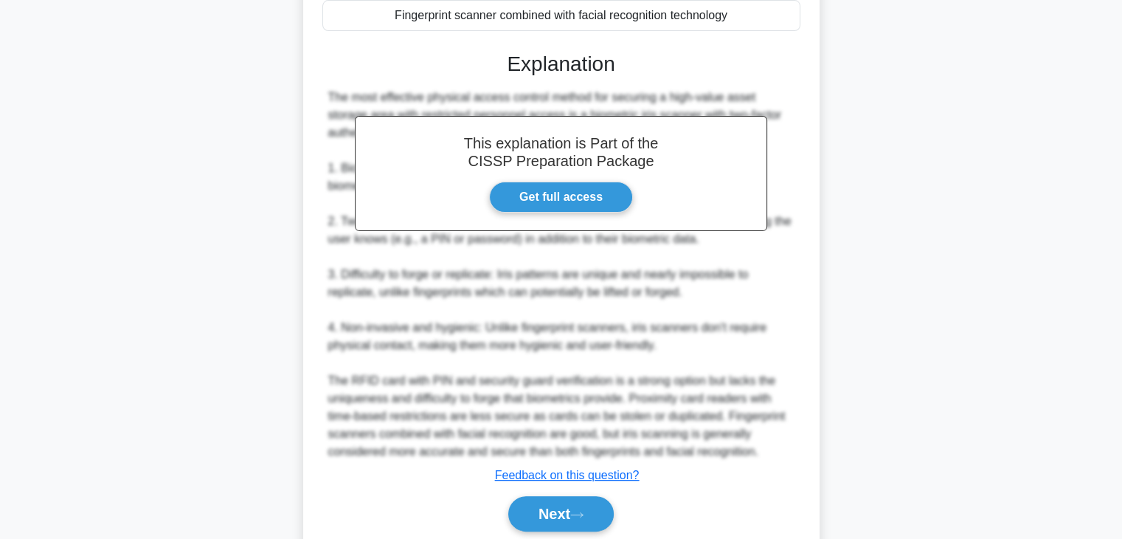
scroll to position [388, 0]
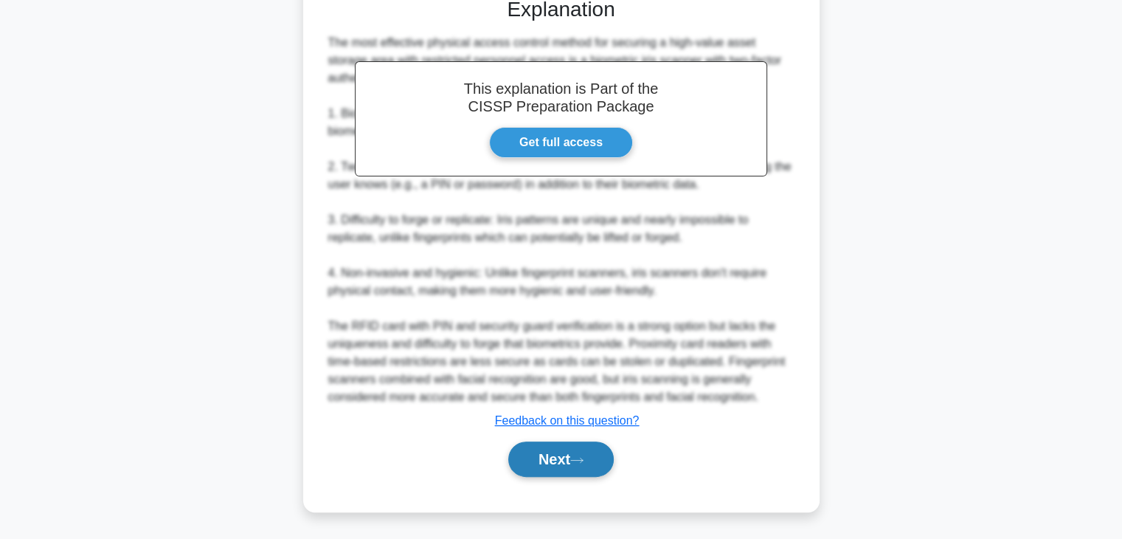
click at [584, 446] on button "Next" at bounding box center [561, 458] width 106 height 35
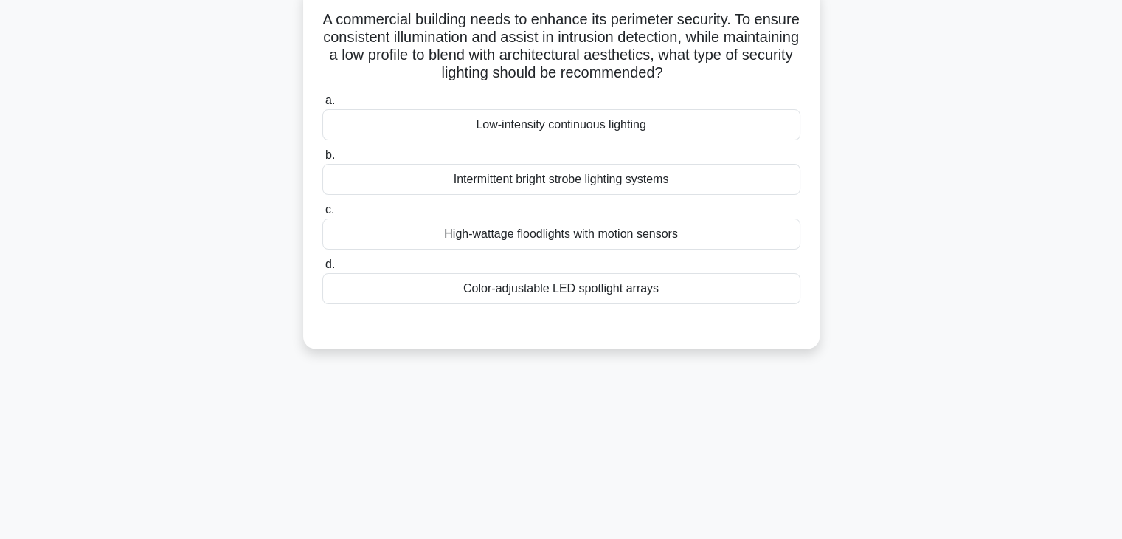
scroll to position [38, 0]
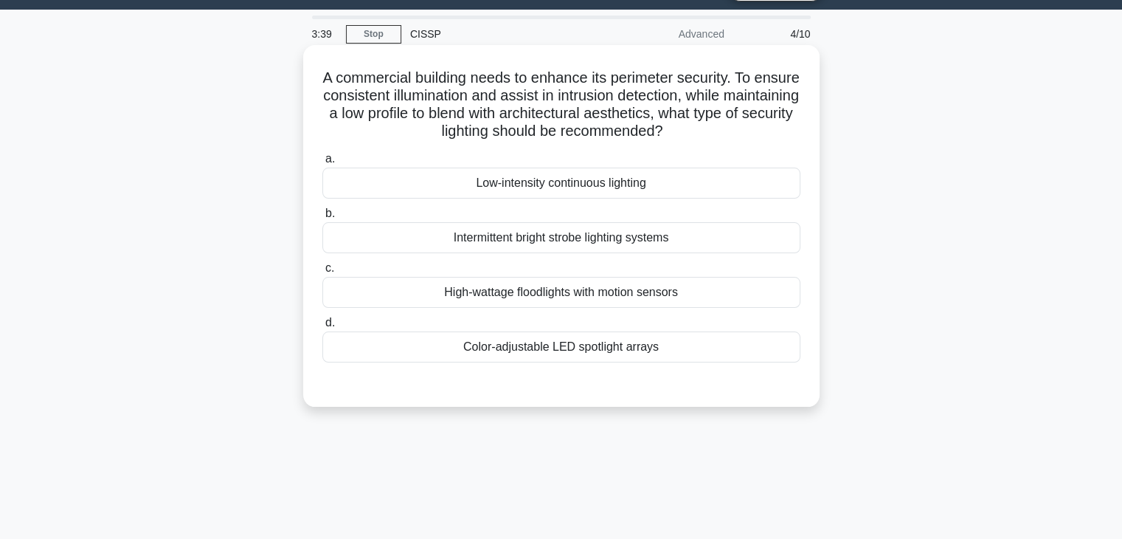
click at [534, 288] on div "High-wattage floodlights with motion sensors" at bounding box center [561, 292] width 478 height 31
click at [322, 273] on input "c. High-wattage floodlights with motion sensors" at bounding box center [322, 268] width 0 height 10
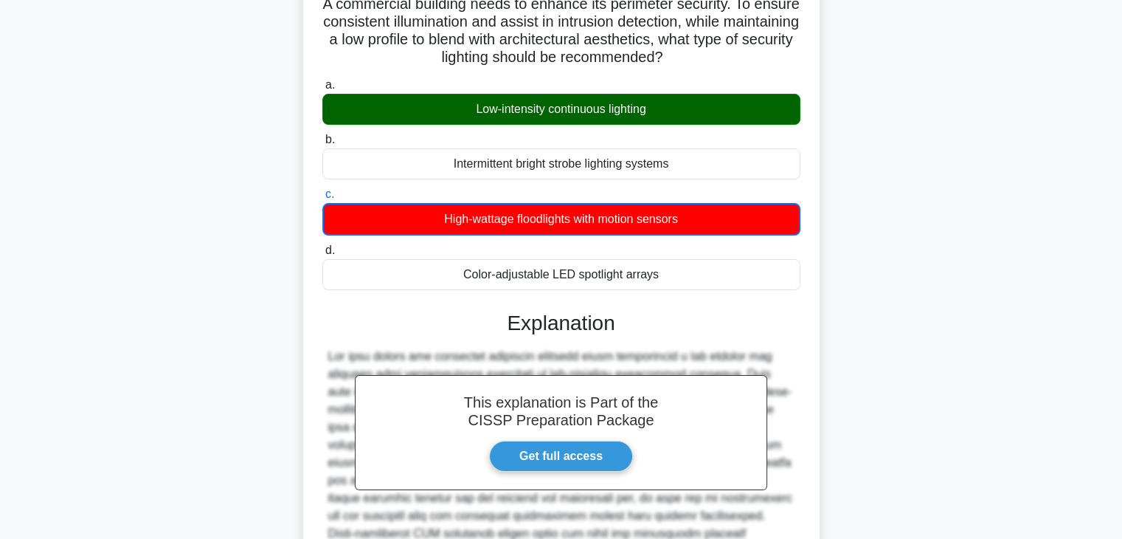
scroll to position [266, 0]
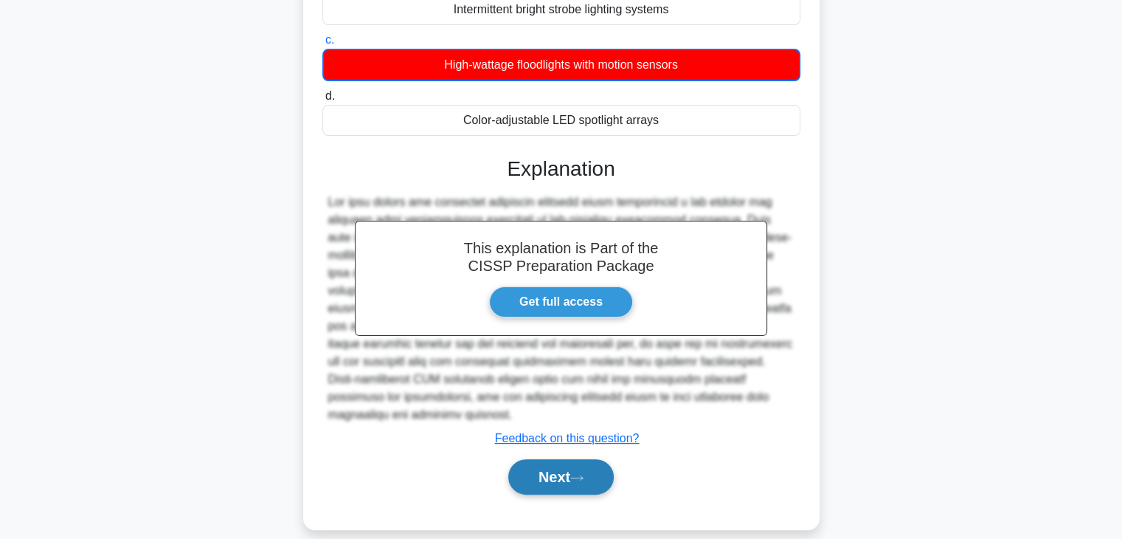
click at [583, 474] on icon at bounding box center [576, 478] width 13 height 8
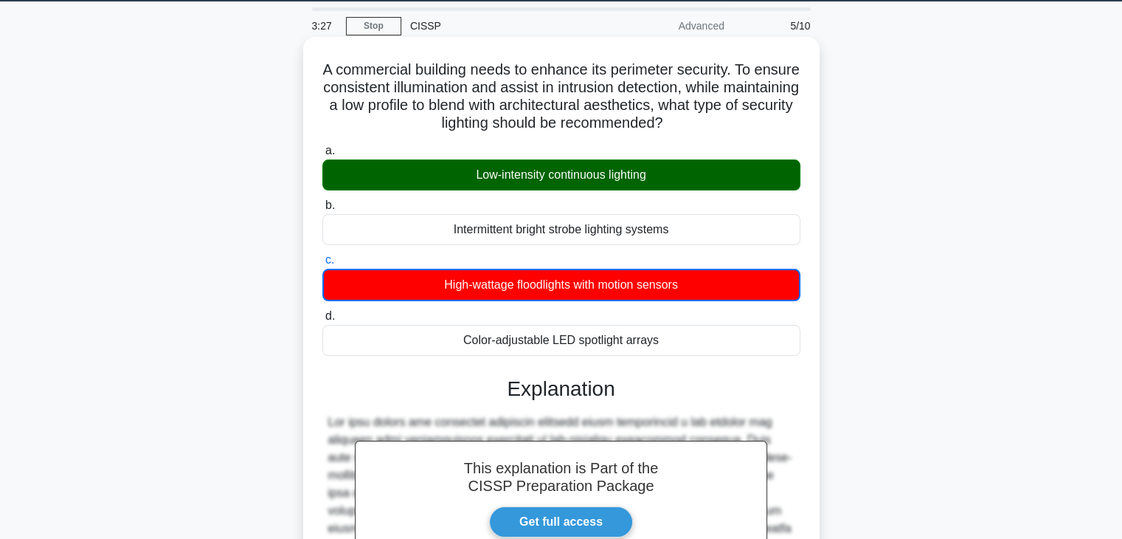
scroll to position [44, 0]
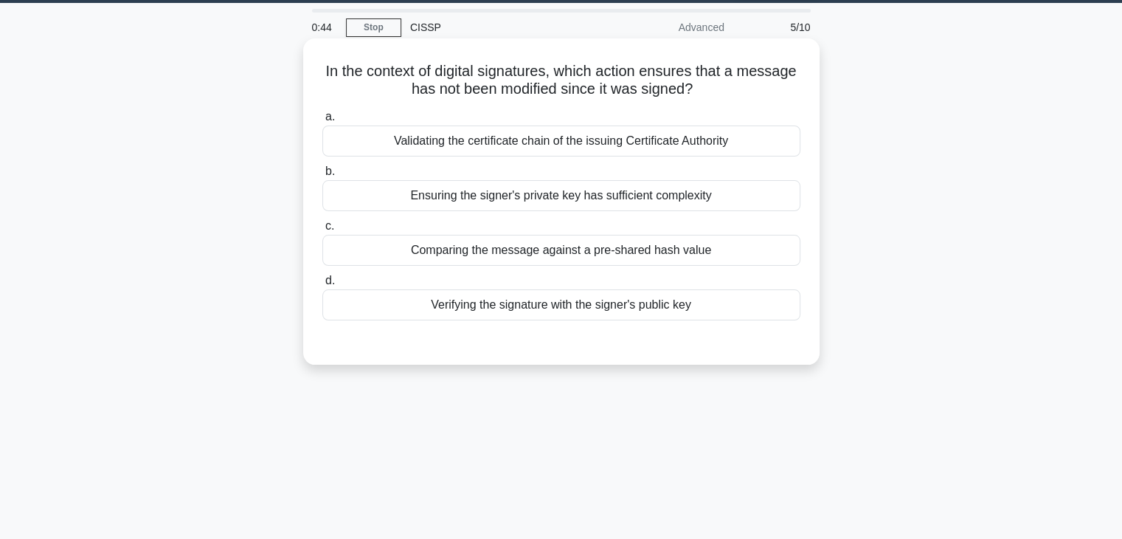
click at [475, 300] on div "Verifying the signature with the signer's public key" at bounding box center [561, 304] width 478 height 31
click at [322, 286] on input "d. Verifying the signature with the signer's public key" at bounding box center [322, 281] width 0 height 10
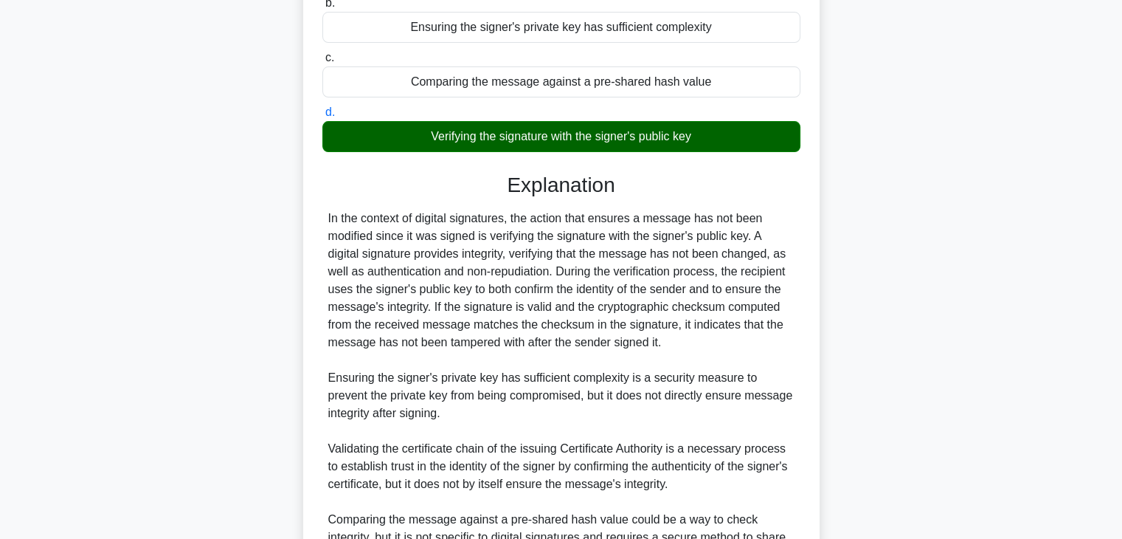
scroll to position [339, 0]
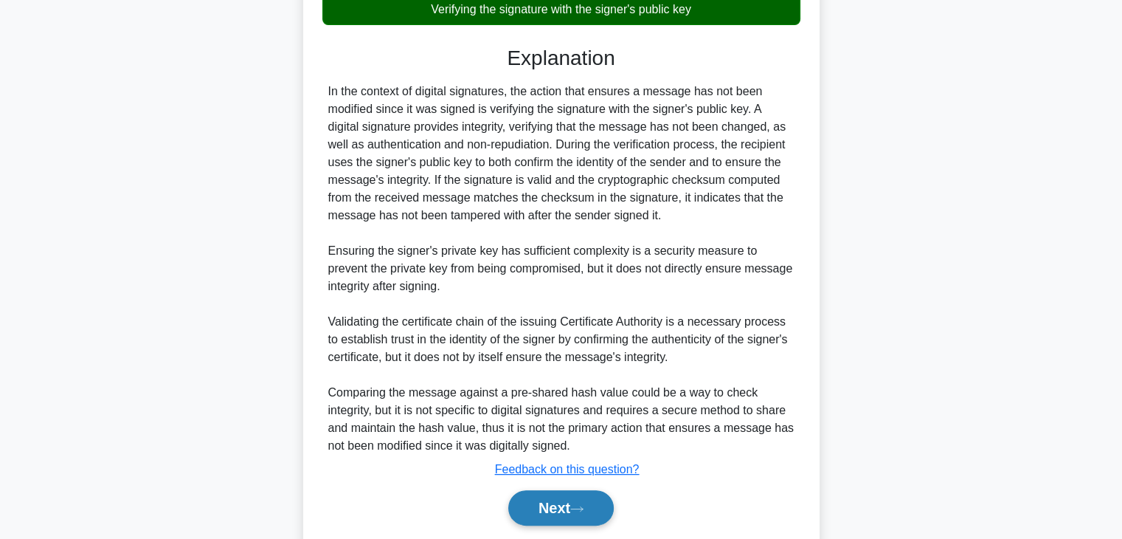
click at [559, 511] on button "Next" at bounding box center [561, 507] width 106 height 35
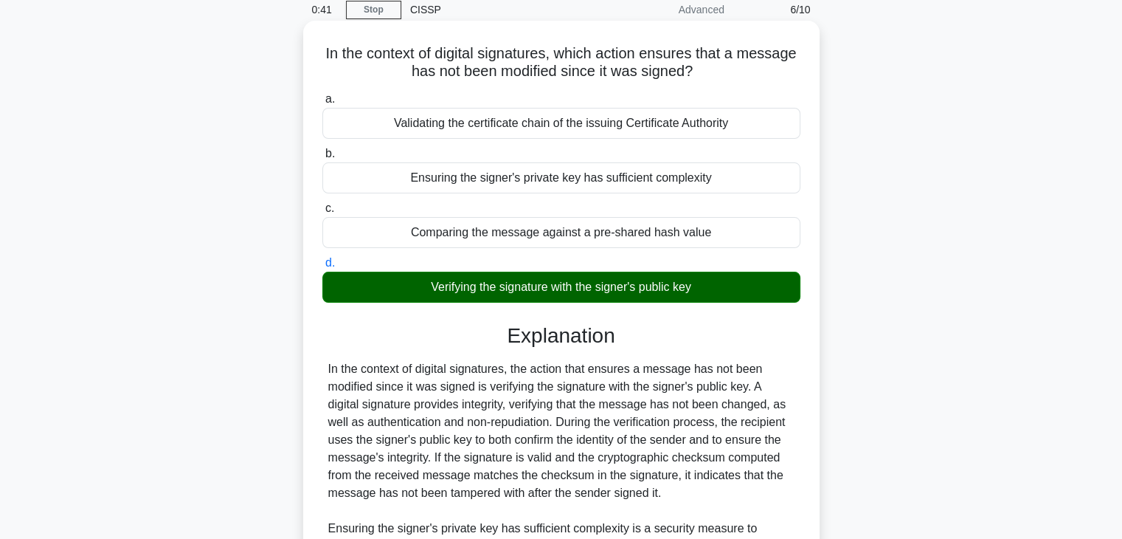
scroll to position [44, 0]
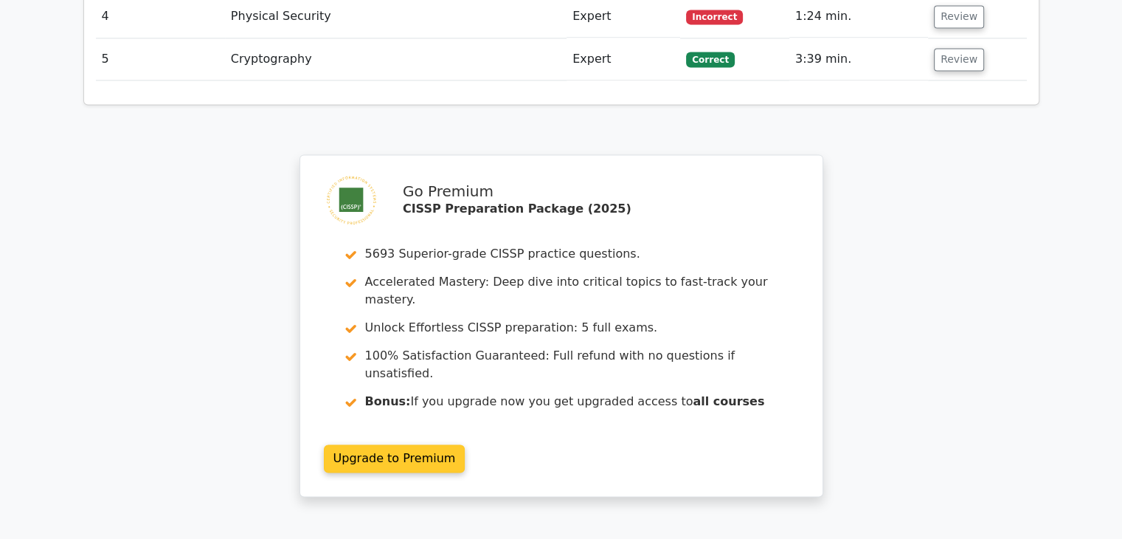
scroll to position [2210, 0]
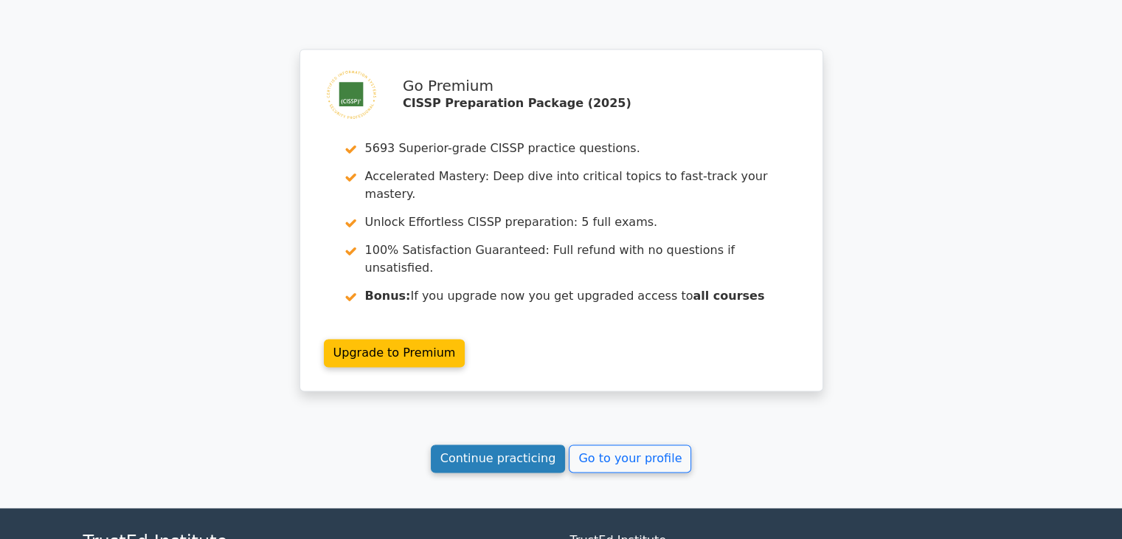
click at [503, 444] on link "Continue practicing" at bounding box center [498, 458] width 135 height 28
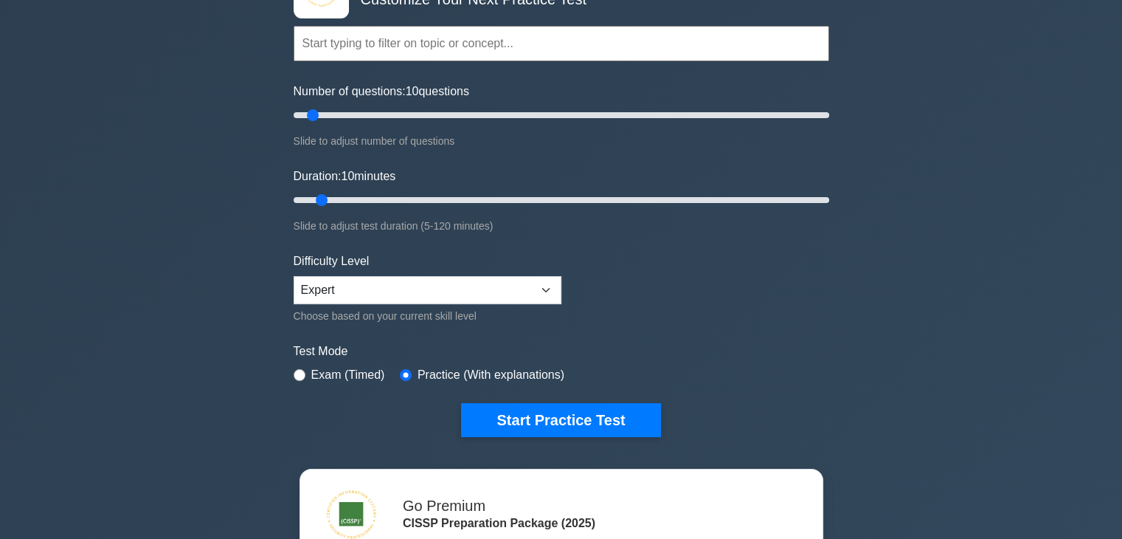
scroll to position [148, 0]
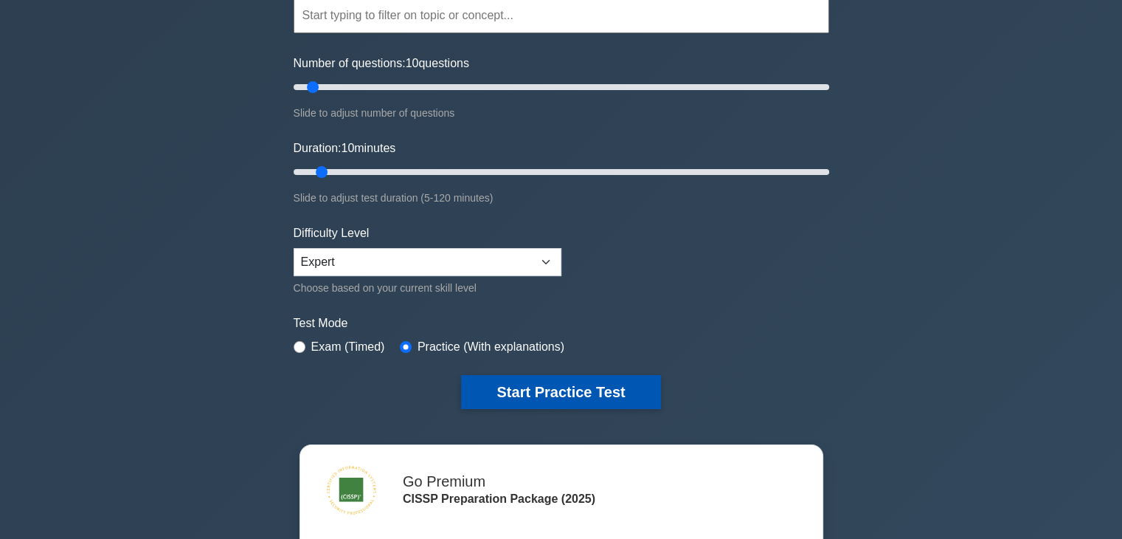
click at [568, 391] on button "Start Practice Test" at bounding box center [560, 392] width 199 height 34
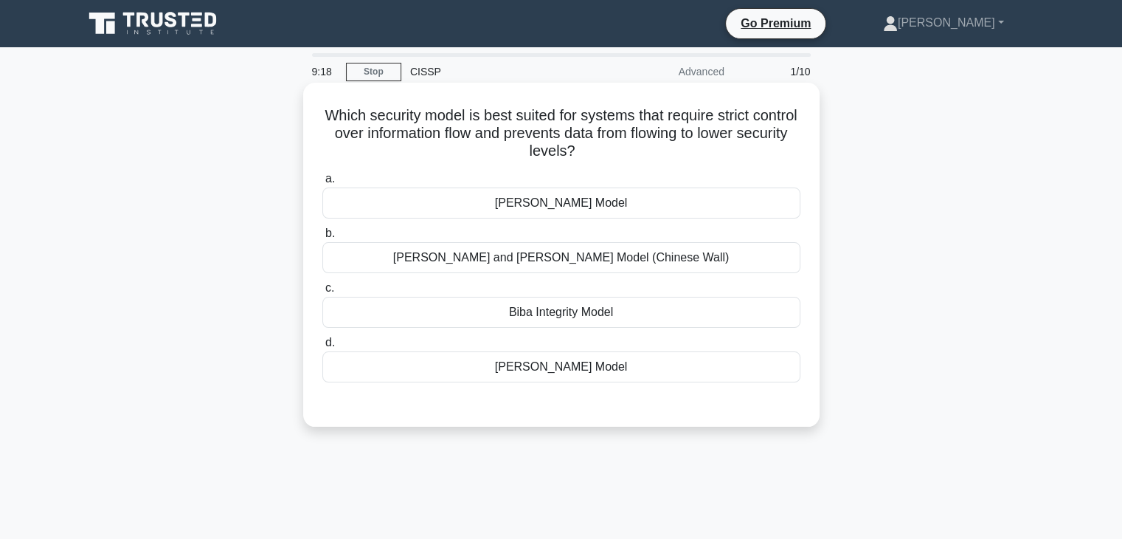
drag, startPoint x: 499, startPoint y: 370, endPoint x: 618, endPoint y: 367, distance: 119.6
click at [618, 367] on div "[PERSON_NAME] Model" at bounding box center [561, 366] width 478 height 31
drag, startPoint x: 501, startPoint y: 207, endPoint x: 633, endPoint y: 203, distance: 132.2
click at [633, 203] on div "[PERSON_NAME] Model" at bounding box center [561, 202] width 478 height 31
click at [442, 199] on div "[PERSON_NAME] Model" at bounding box center [561, 202] width 478 height 31
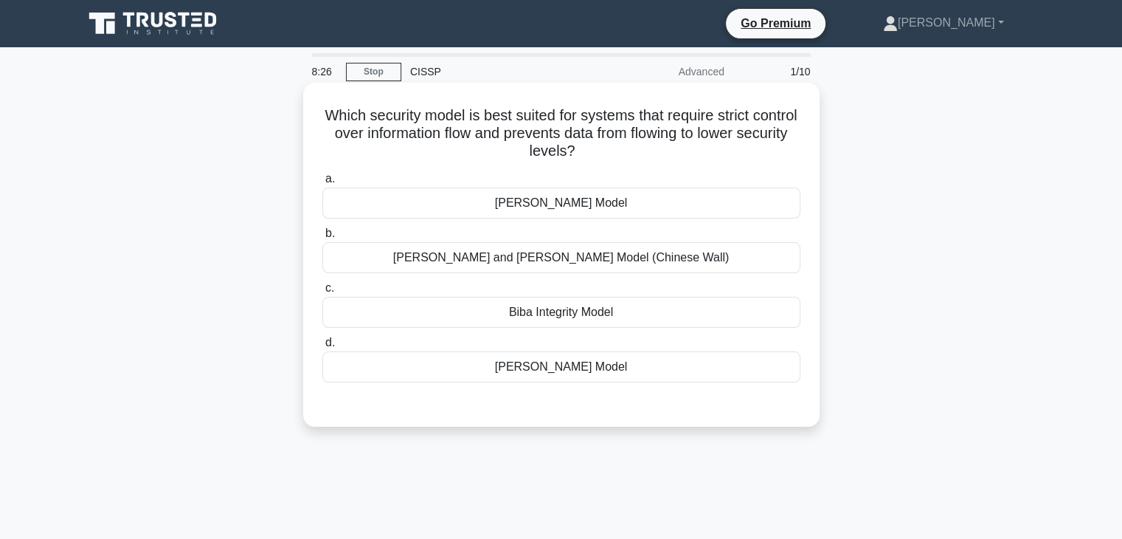
click at [322, 184] on input "[PERSON_NAME] Model" at bounding box center [322, 179] width 0 height 10
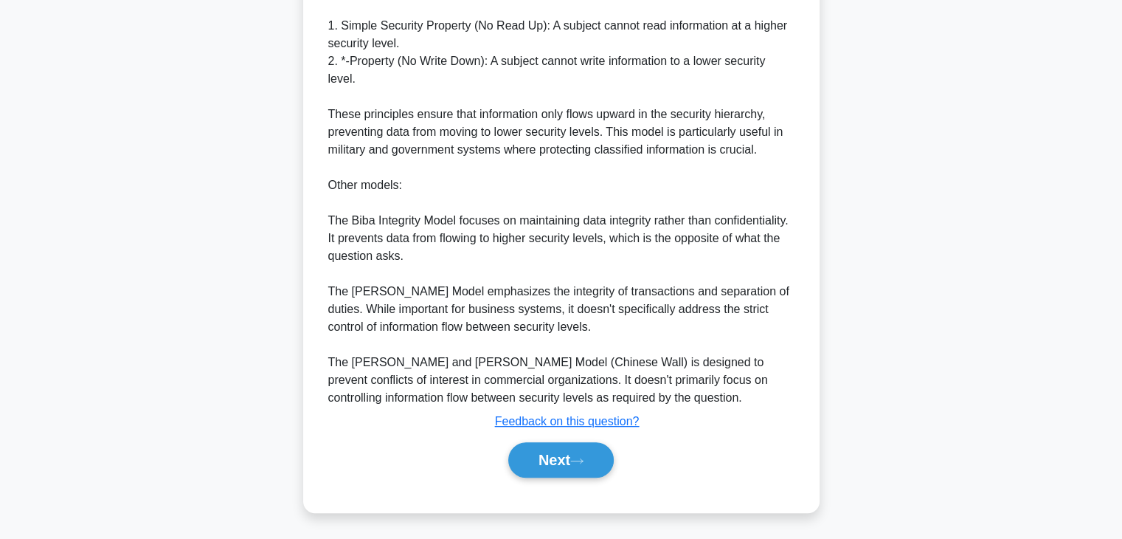
scroll to position [548, 0]
click at [539, 453] on button "Next" at bounding box center [561, 458] width 106 height 35
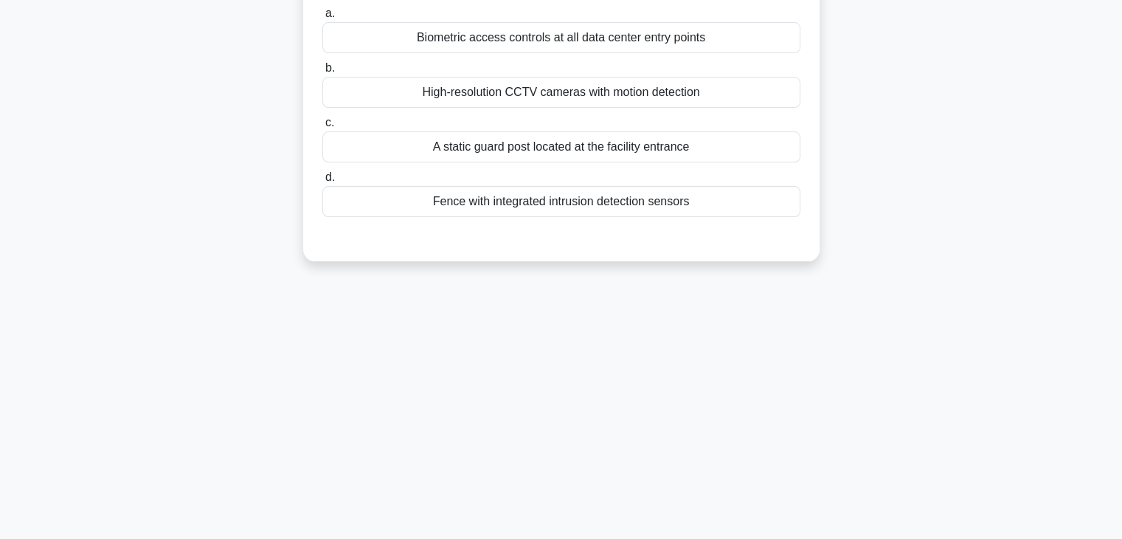
scroll to position [38, 0]
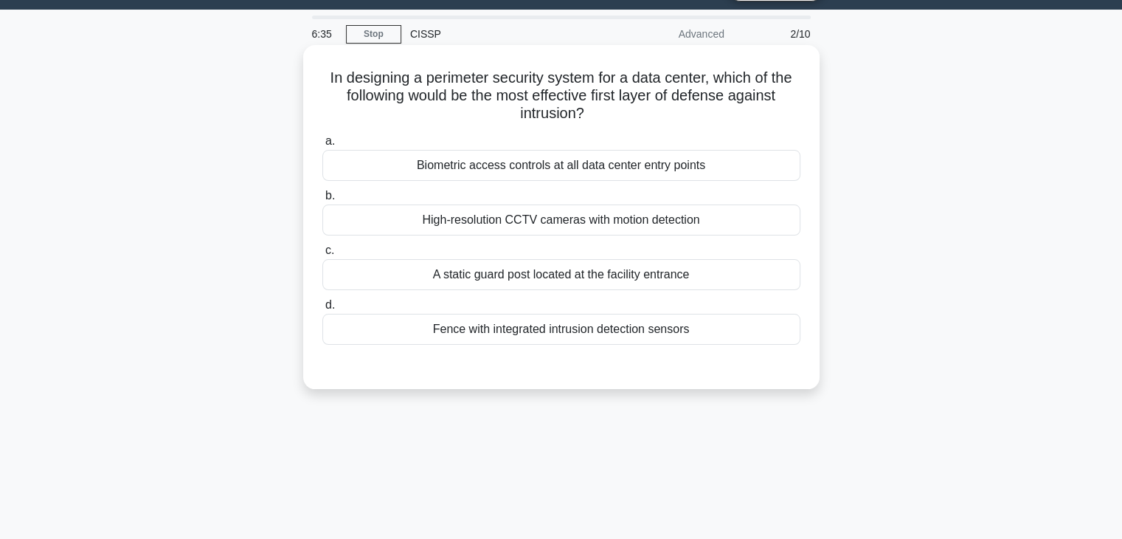
click at [531, 338] on div "Fence with integrated intrusion detection sensors" at bounding box center [561, 329] width 478 height 31
click at [322, 310] on input "d. Fence with integrated intrusion detection sensors" at bounding box center [322, 305] width 0 height 10
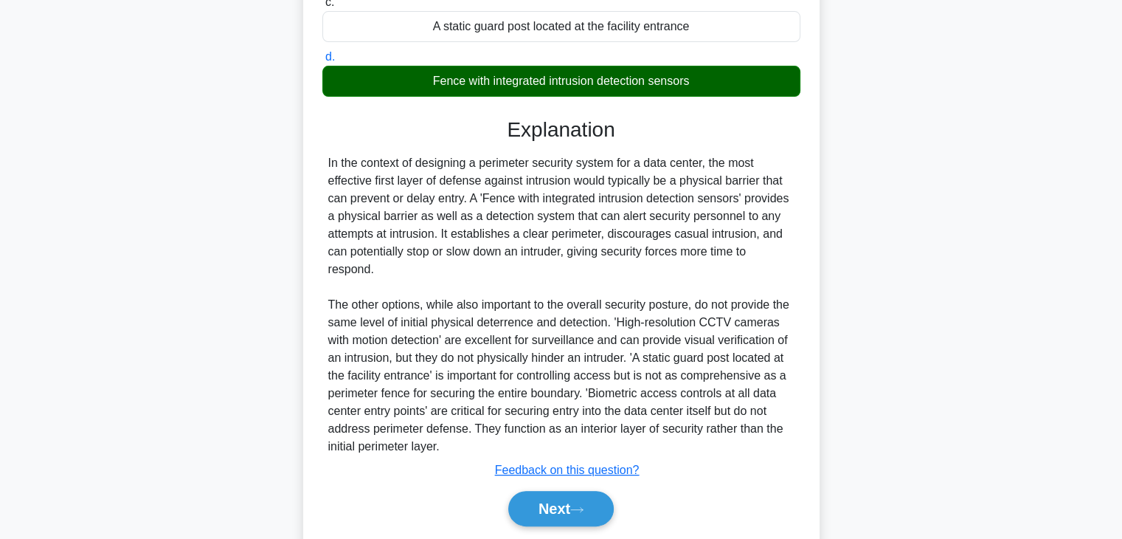
scroll to position [333, 0]
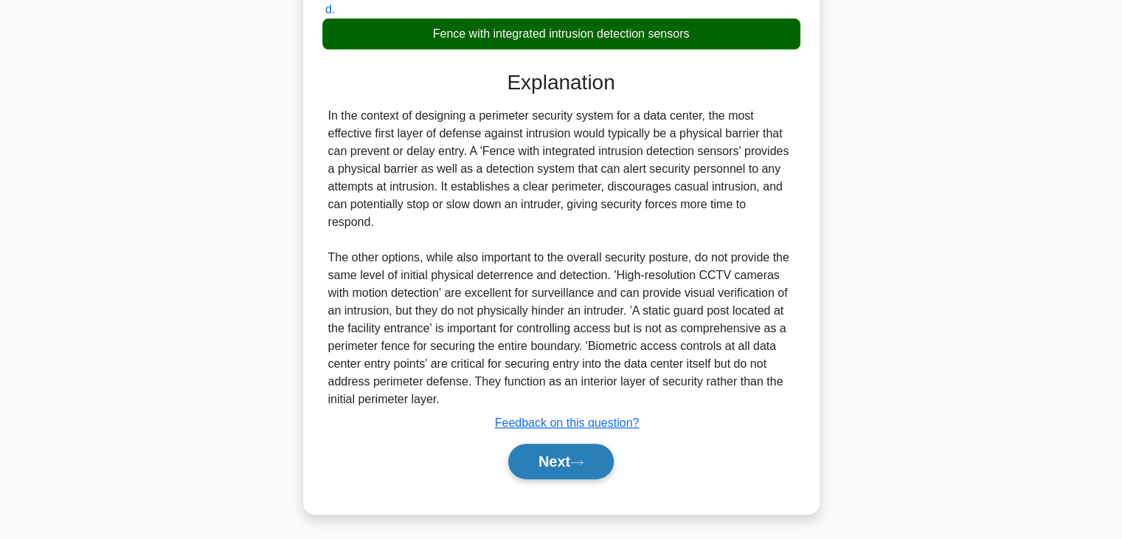
click at [522, 471] on button "Next" at bounding box center [561, 461] width 106 height 35
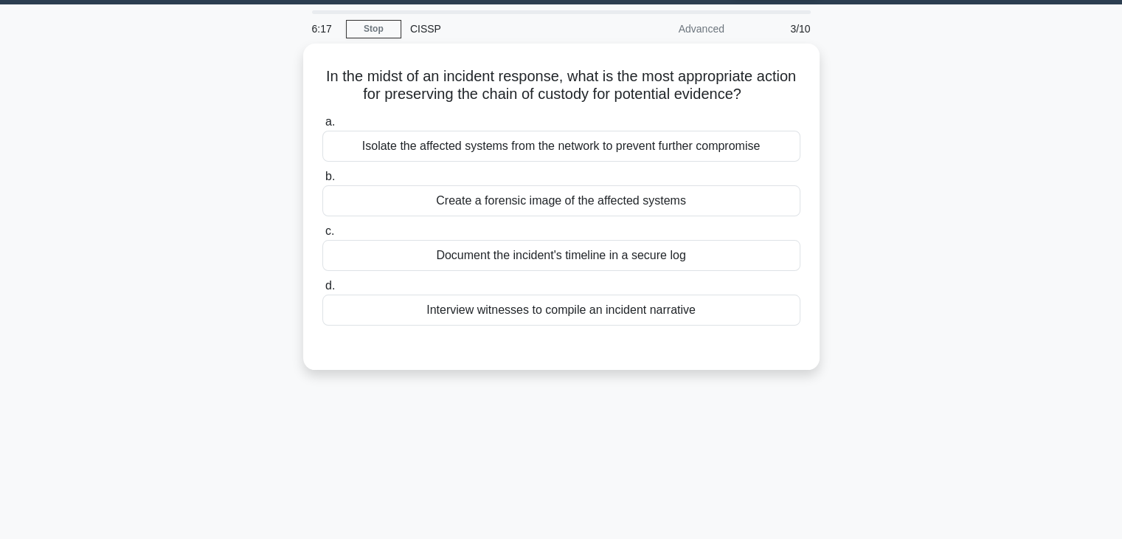
scroll to position [38, 0]
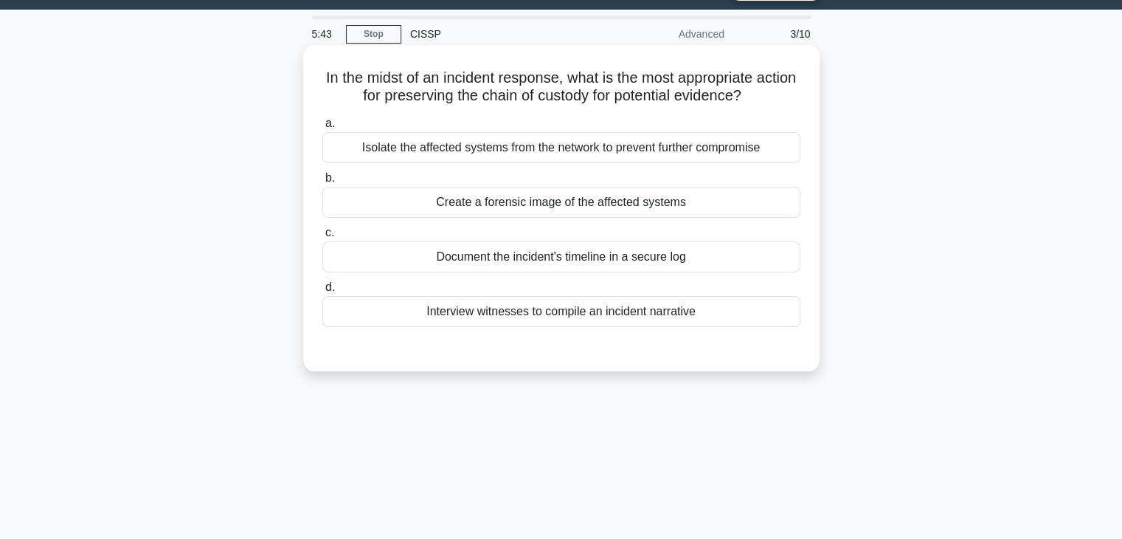
click at [562, 207] on div "Create a forensic image of the affected systems" at bounding box center [561, 202] width 478 height 31
click at [322, 183] on input "b. Create a forensic image of the affected systems" at bounding box center [322, 178] width 0 height 10
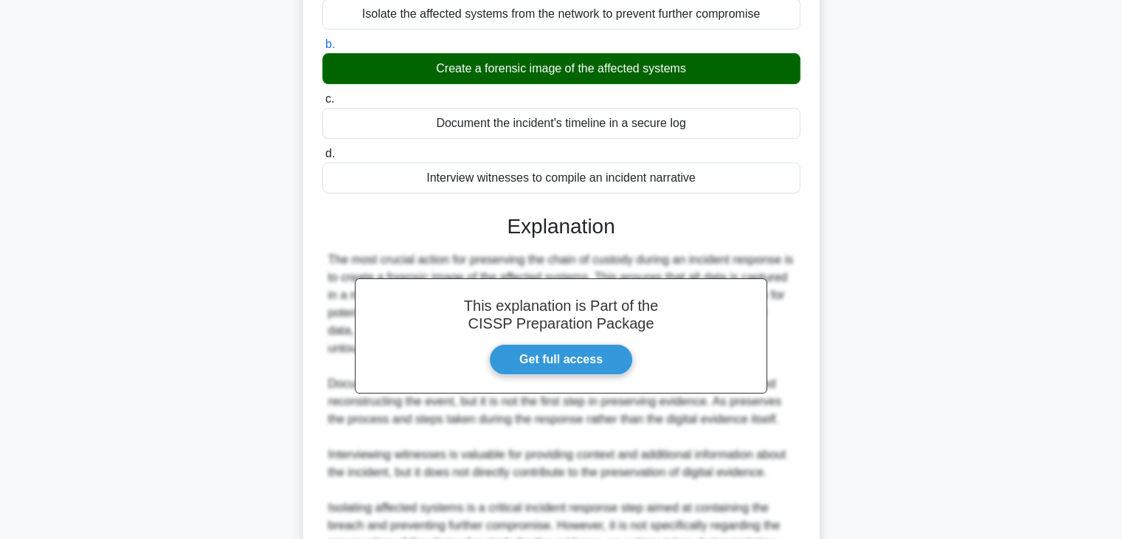
scroll to position [259, 0]
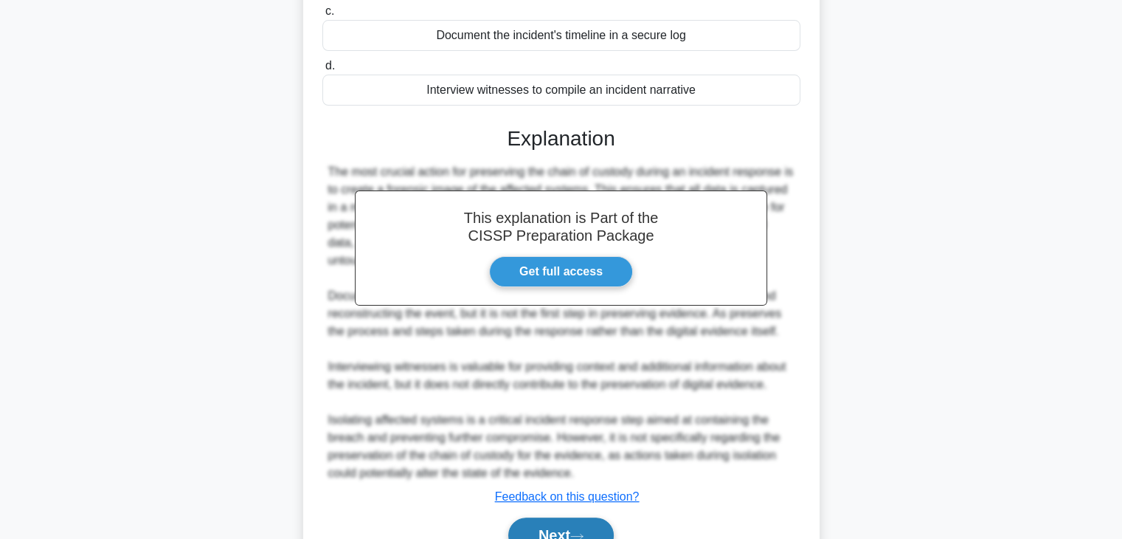
click at [528, 517] on button "Next" at bounding box center [561, 534] width 106 height 35
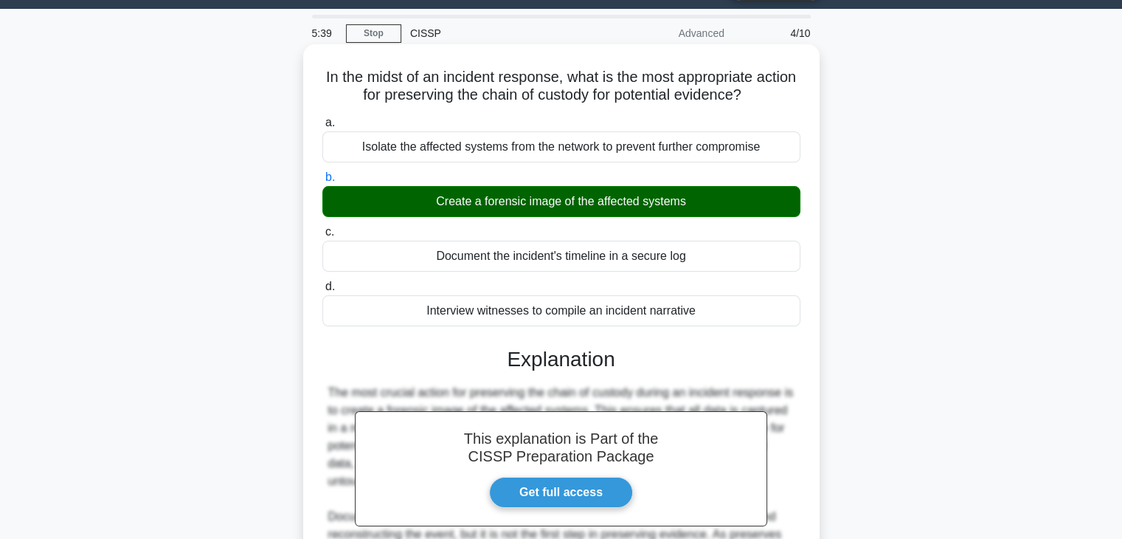
scroll to position [38, 0]
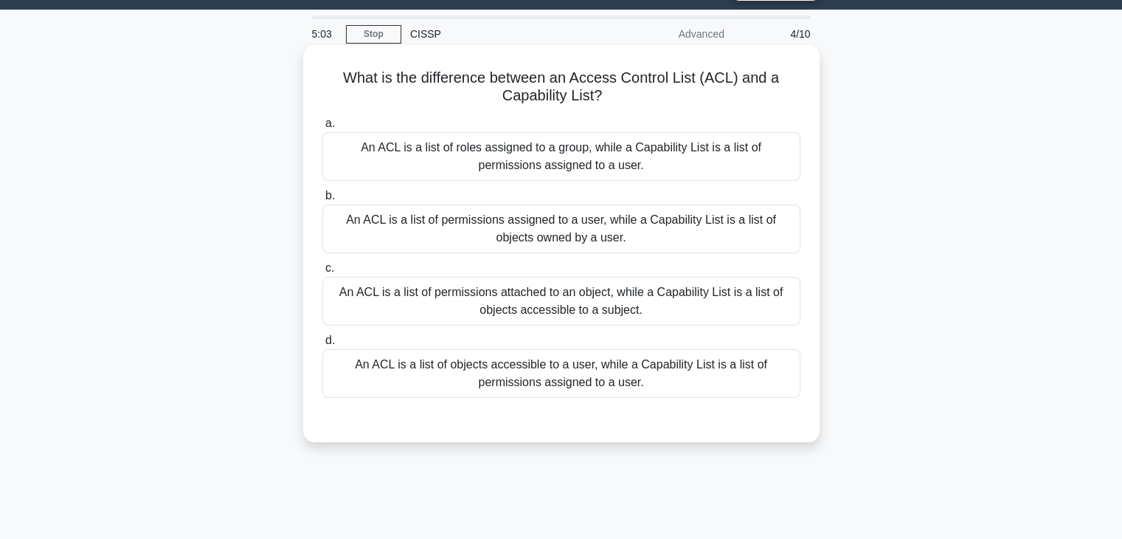
click at [552, 232] on div "An ACL is a list of permissions assigned to a user, while a Capability List is …" at bounding box center [561, 228] width 478 height 49
click at [322, 201] on input "b. An ACL is a list of permissions assigned to a user, while a Capability List …" at bounding box center [322, 196] width 0 height 10
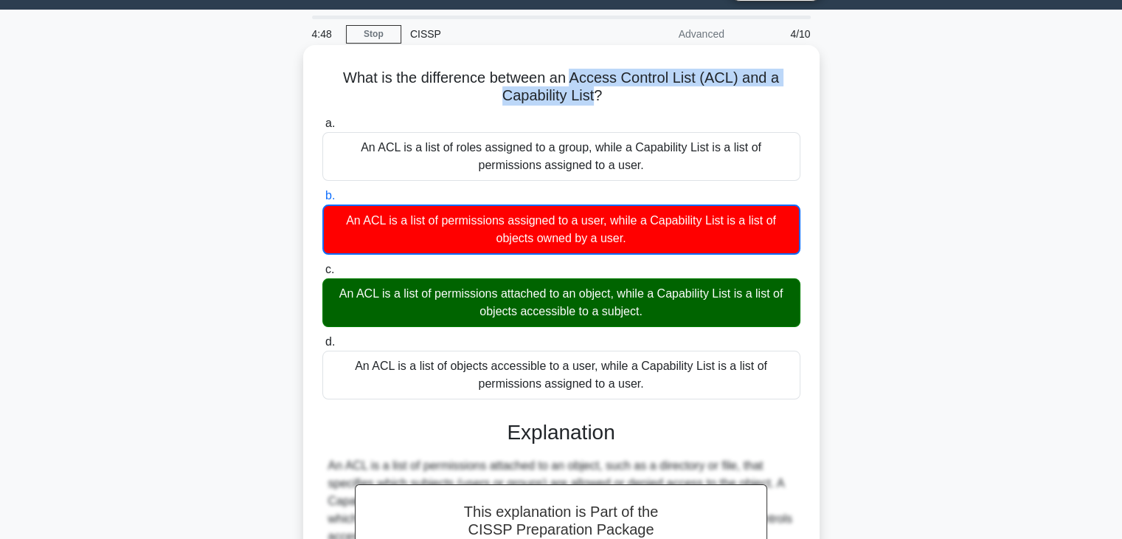
drag, startPoint x: 576, startPoint y: 75, endPoint x: 594, endPoint y: 97, distance: 29.4
click at [594, 97] on h5 "What is the difference between an Access Control List (ACL) and a Capability Li…" at bounding box center [561, 87] width 481 height 37
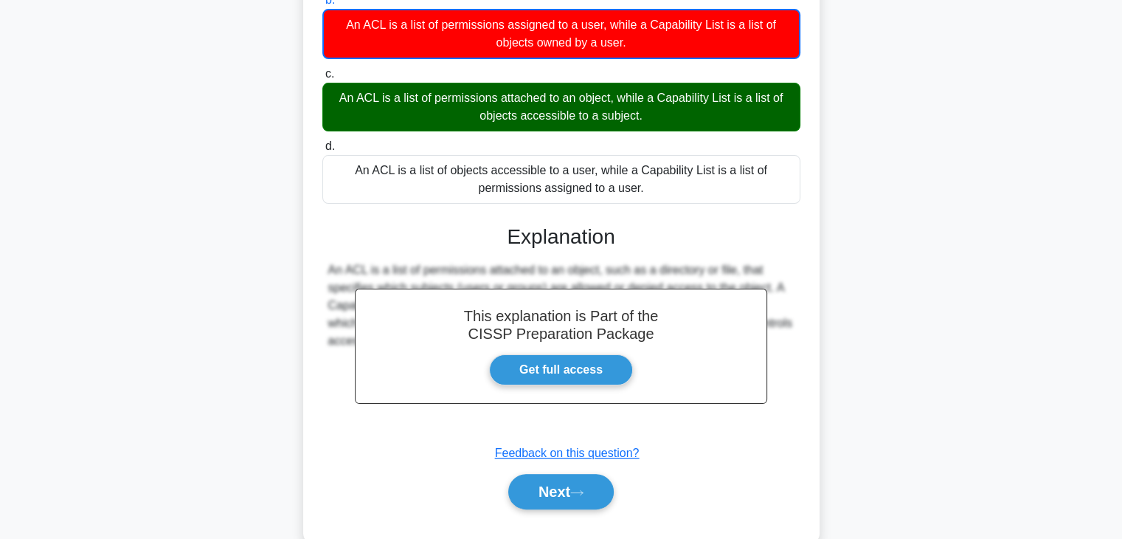
scroll to position [259, 0]
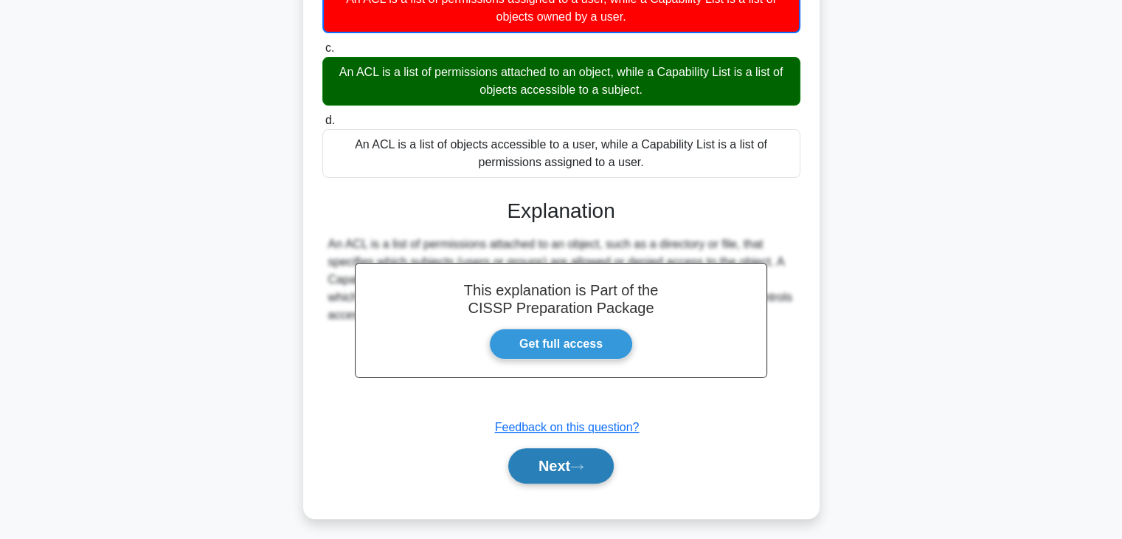
click at [588, 472] on button "Next" at bounding box center [561, 465] width 106 height 35
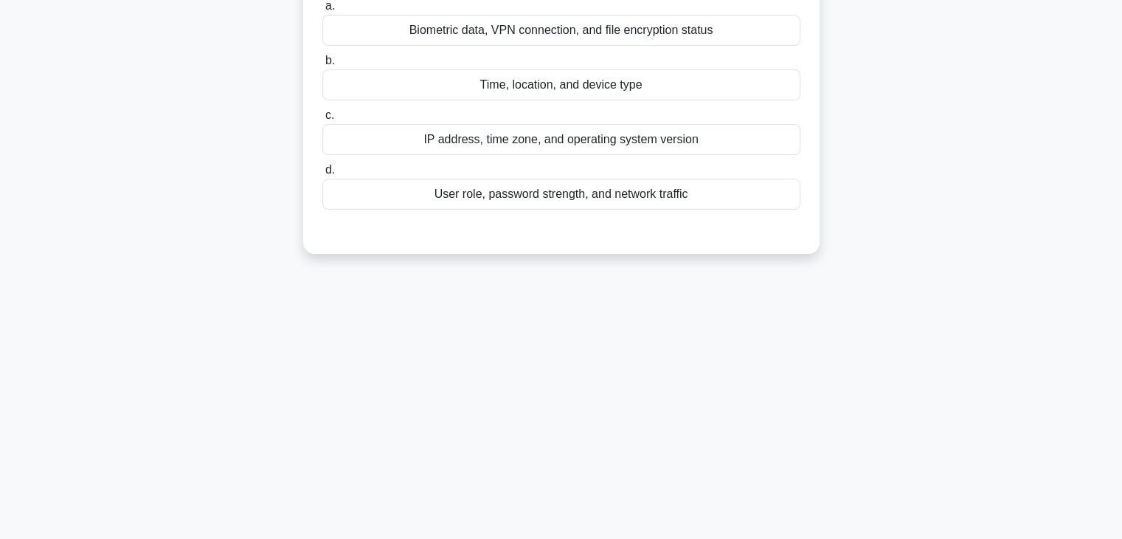
scroll to position [38, 0]
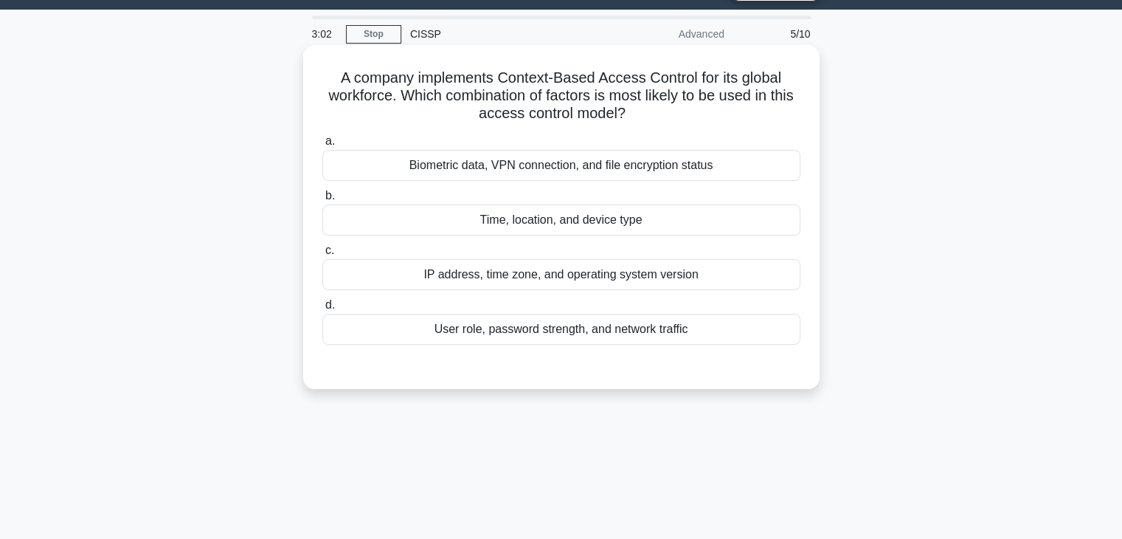
click at [544, 331] on div "User role, password strength, and network traffic" at bounding box center [561, 329] width 478 height 31
click at [322, 310] on input "d. User role, password strength, and network traffic" at bounding box center [322, 305] width 0 height 10
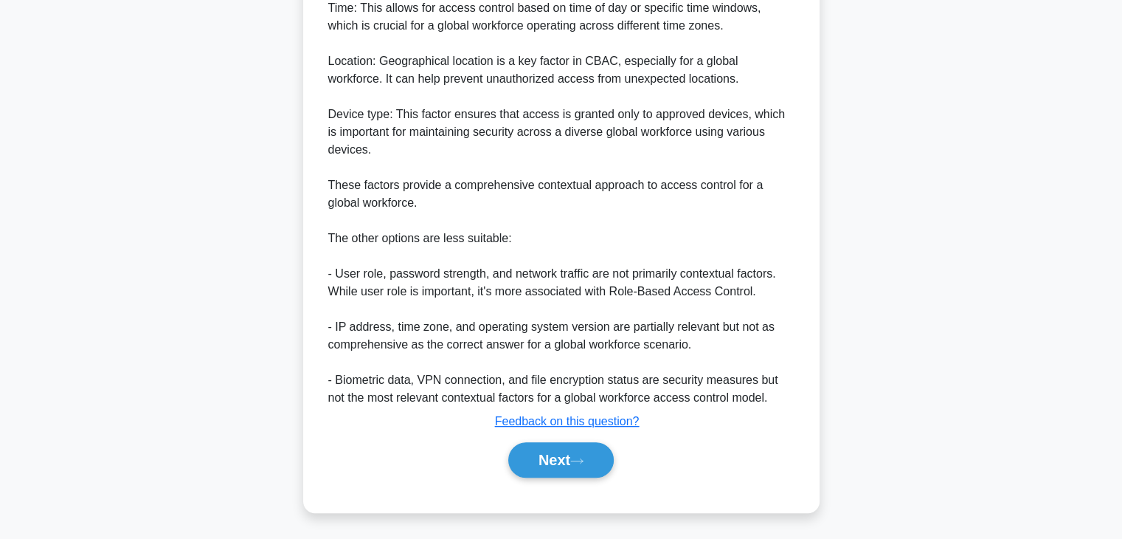
scroll to position [514, 0]
click at [566, 452] on button "Next" at bounding box center [561, 458] width 106 height 35
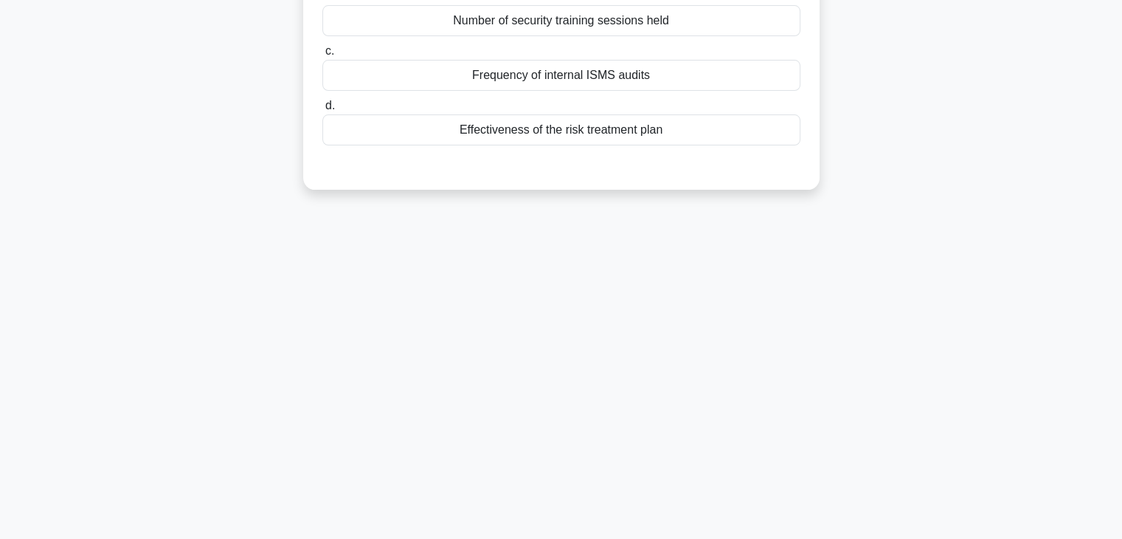
scroll to position [0, 0]
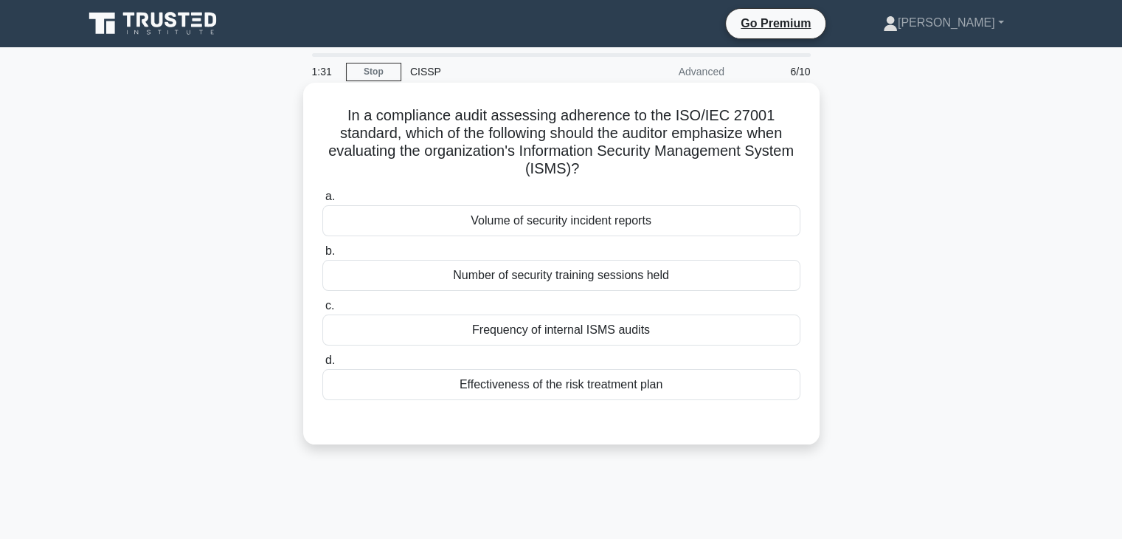
click at [698, 379] on div "Effectiveness of the risk treatment plan" at bounding box center [561, 384] width 478 height 31
click at [322, 365] on input "d. Effectiveness of the risk treatment plan" at bounding box center [322, 361] width 0 height 10
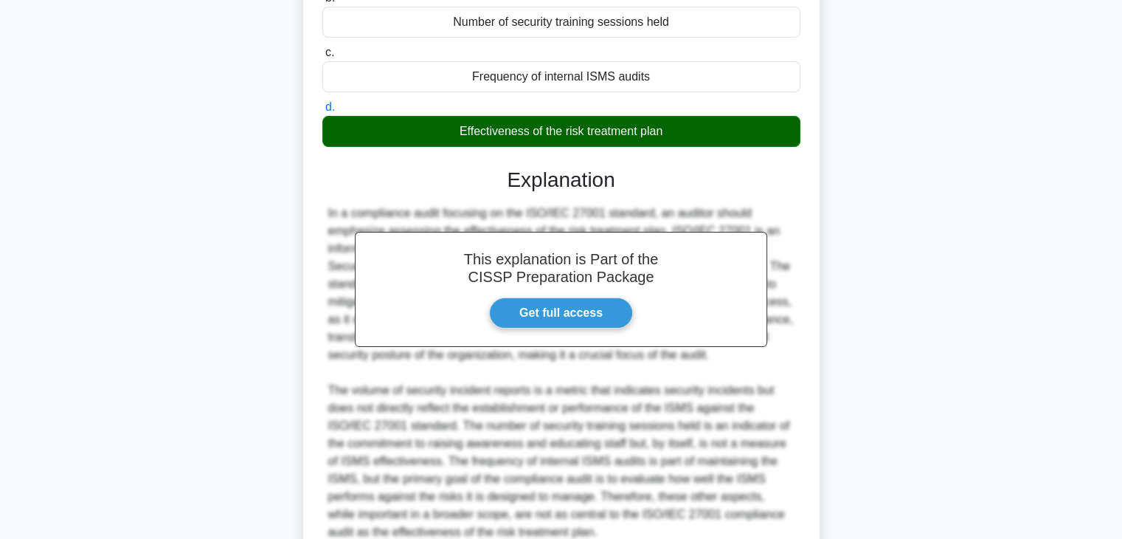
scroll to position [388, 0]
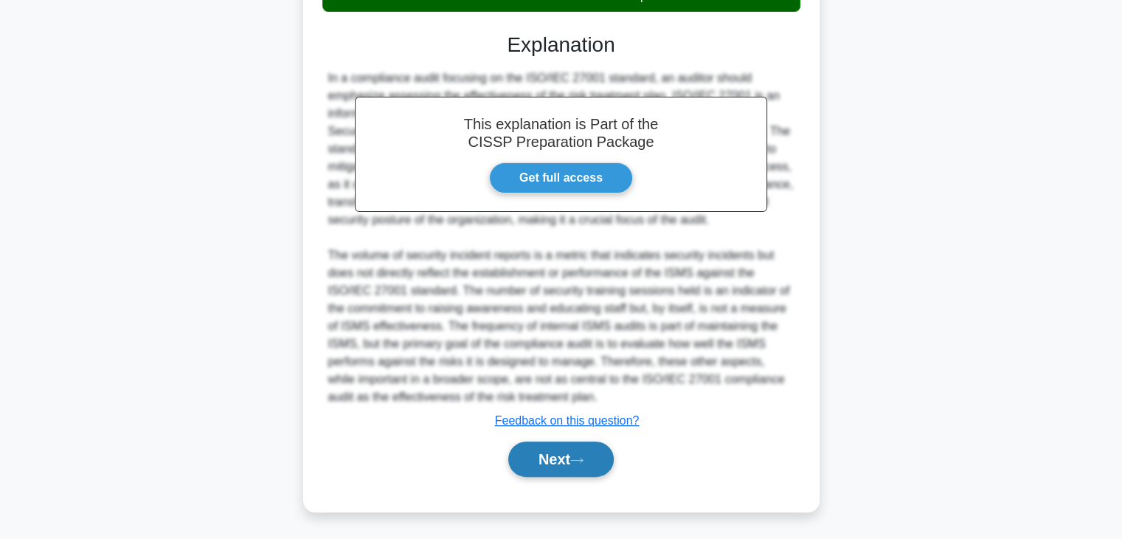
click at [556, 444] on button "Next" at bounding box center [561, 458] width 106 height 35
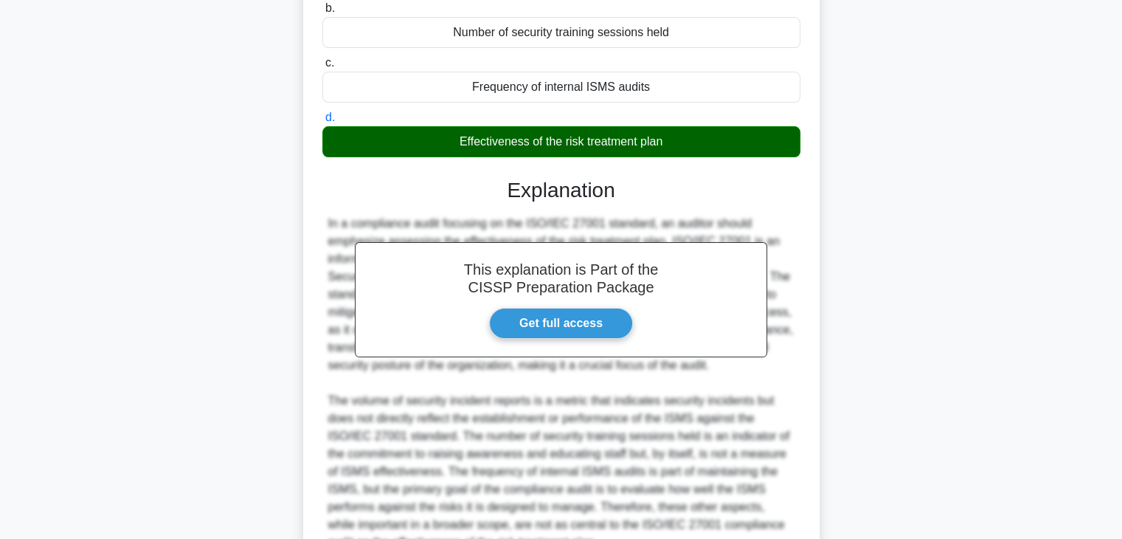
scroll to position [93, 0]
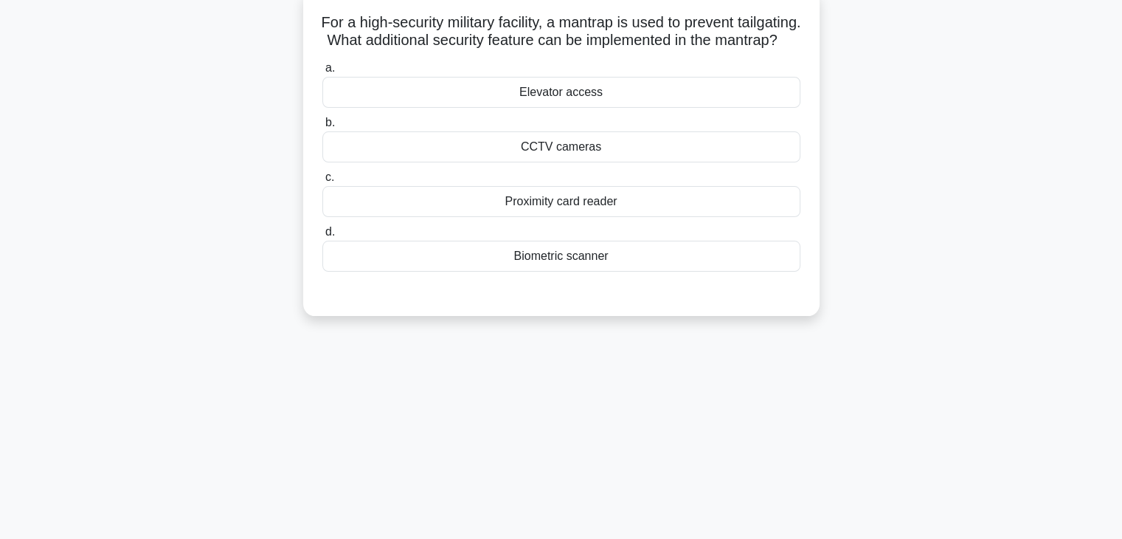
click at [636, 162] on div "CCTV cameras" at bounding box center [561, 146] width 478 height 31
click at [322, 128] on input "b. CCTV cameras" at bounding box center [322, 123] width 0 height 10
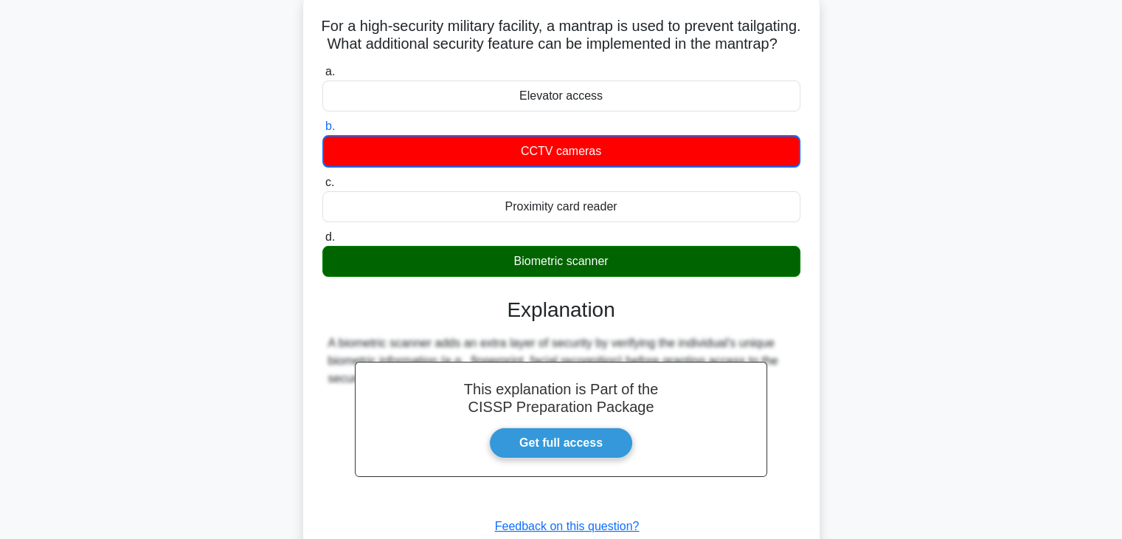
scroll to position [259, 0]
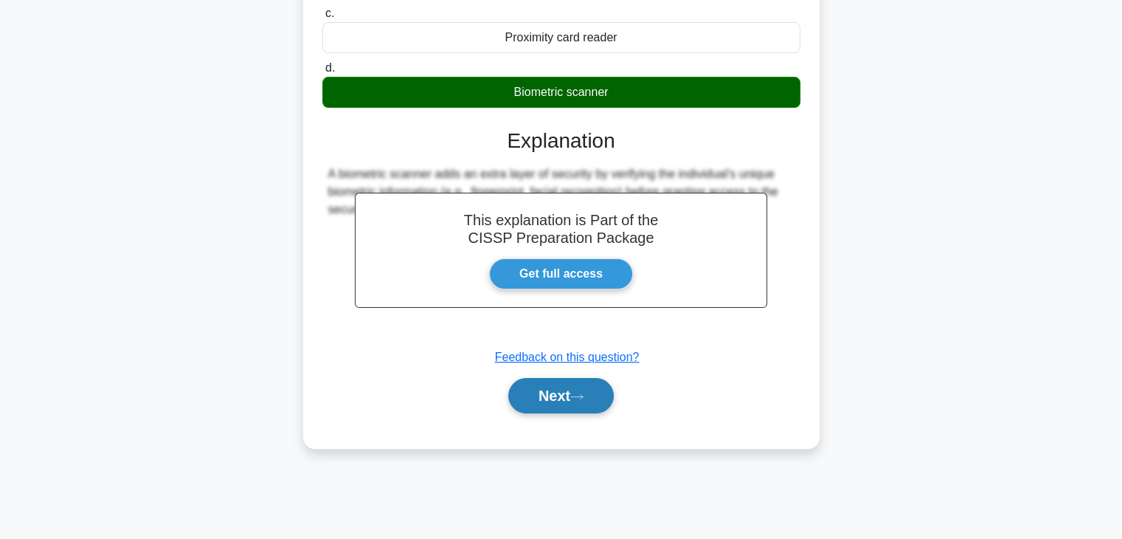
click at [556, 413] on button "Next" at bounding box center [561, 395] width 106 height 35
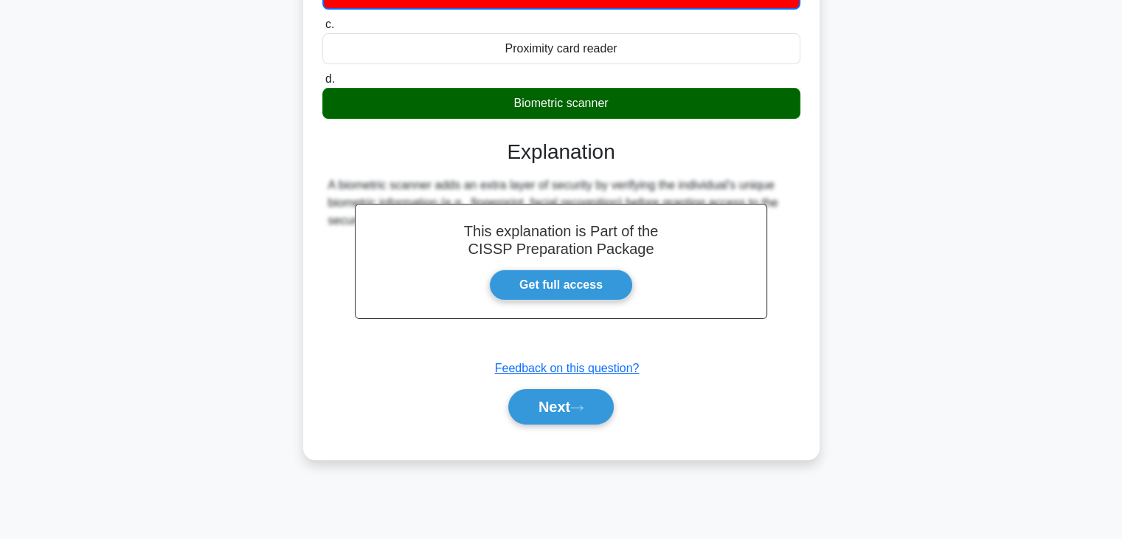
scroll to position [0, 0]
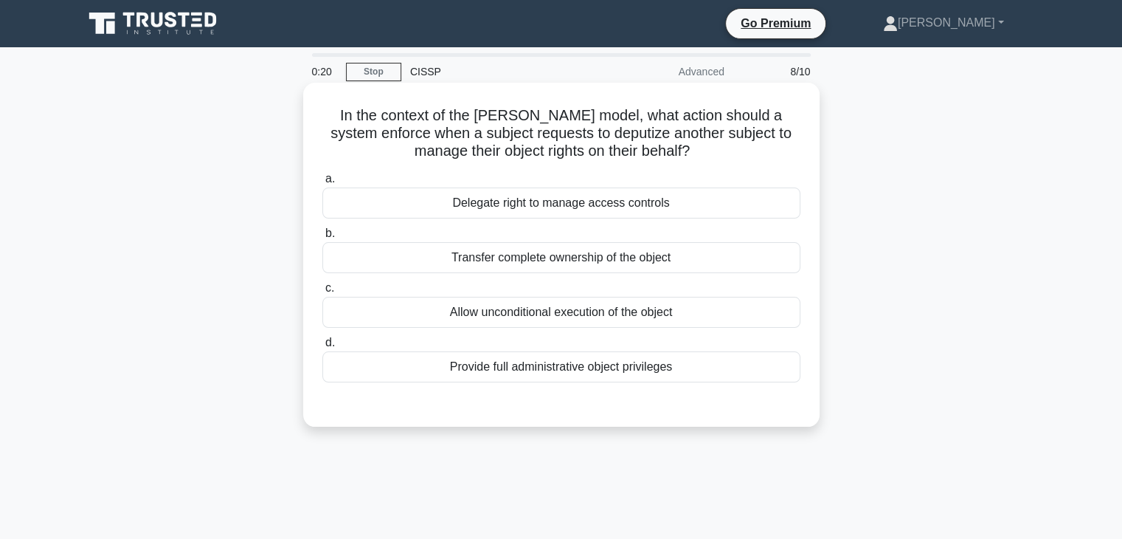
click at [558, 255] on div "Transfer complete ownership of the object" at bounding box center [561, 257] width 478 height 31
click at [322, 238] on input "b. Transfer complete ownership of the object" at bounding box center [322, 234] width 0 height 10
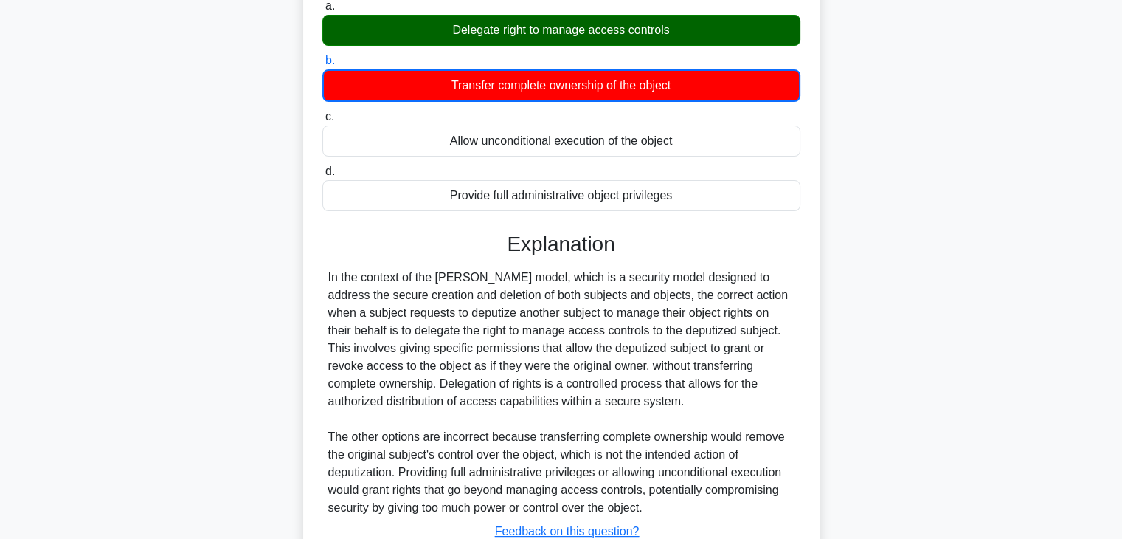
scroll to position [283, 0]
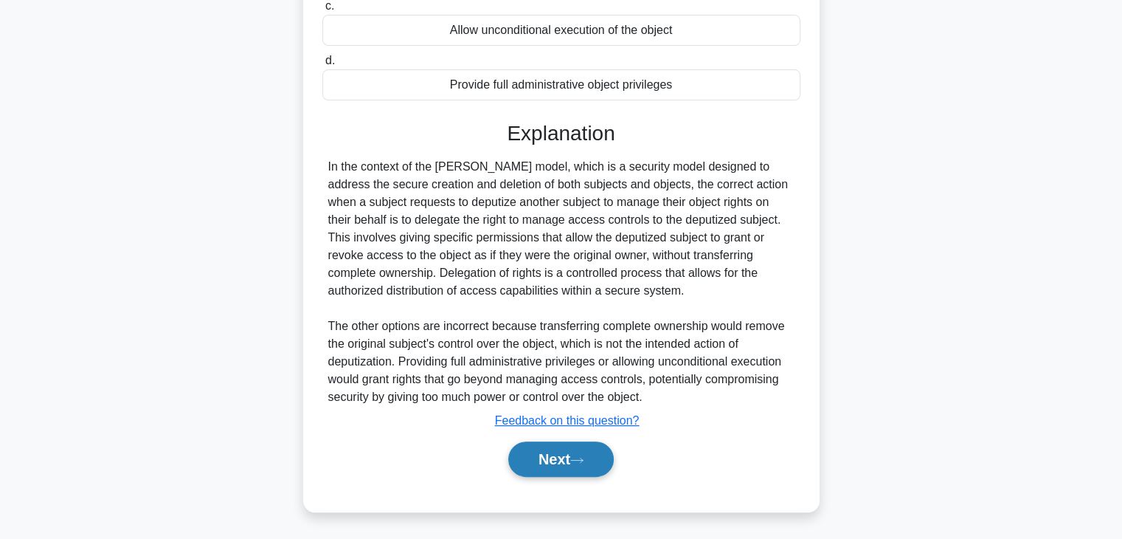
click at [584, 461] on icon at bounding box center [576, 460] width 13 height 8
